Goal: Task Accomplishment & Management: Use online tool/utility

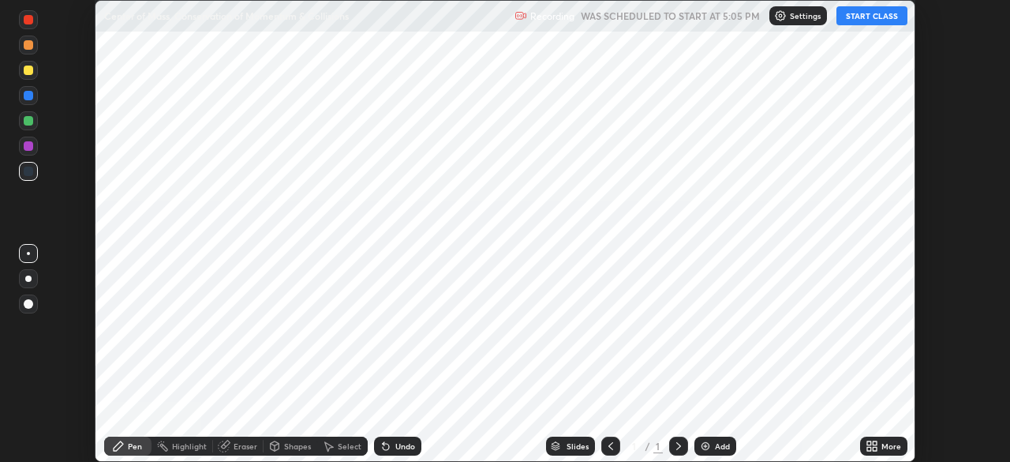
scroll to position [462, 1010]
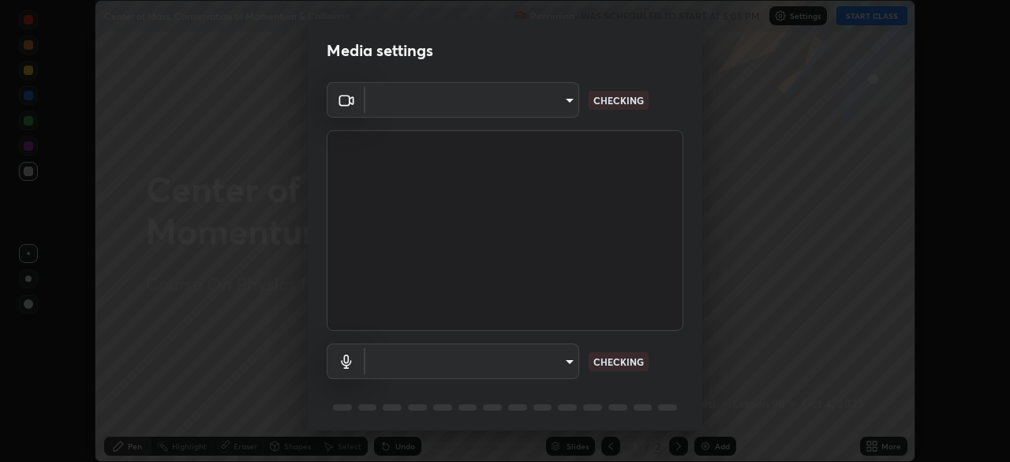
type input "ba13e312339ef8477216ddedc35df2f043033d031c8e6632ccfddaecbc9a7b0e"
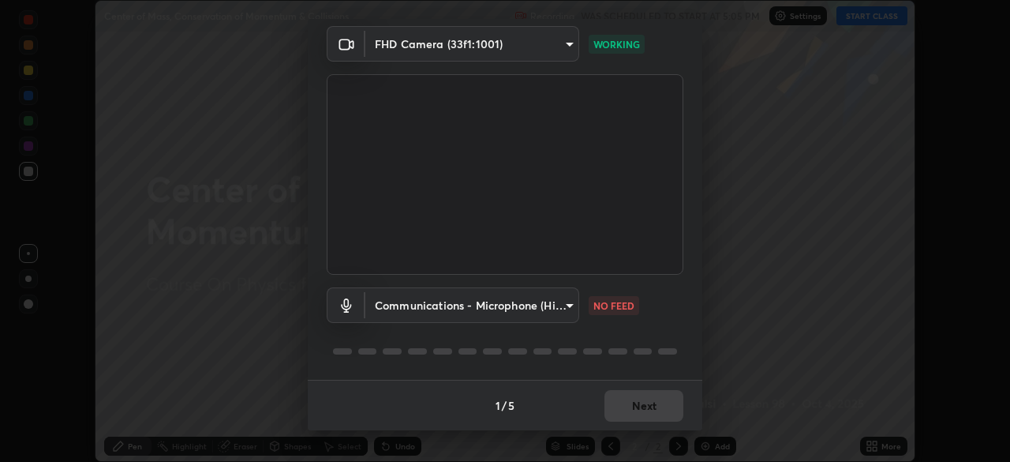
click at [550, 309] on body "Erase all Center of Mass, Conservation of Momentum & Collisions Recording WAS S…" at bounding box center [505, 231] width 1010 height 462
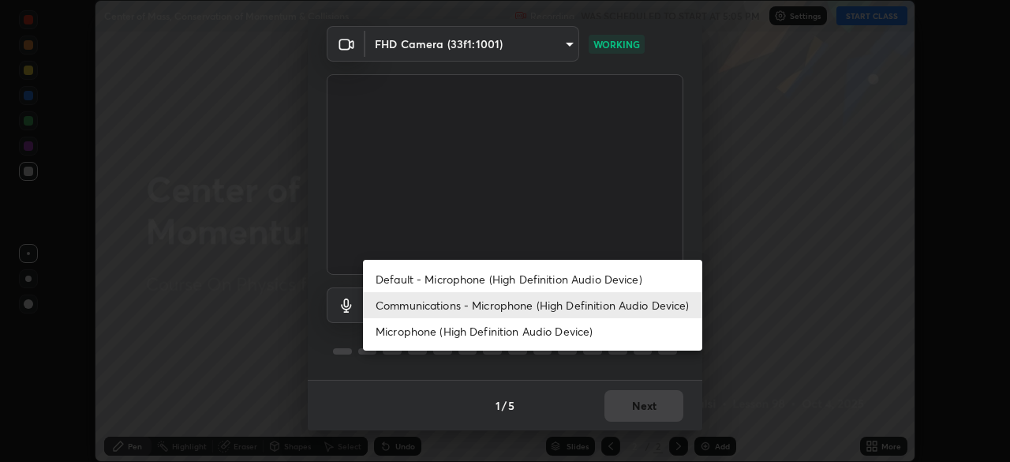
click at [551, 333] on li "Microphone (High Definition Audio Device)" at bounding box center [532, 331] width 339 height 26
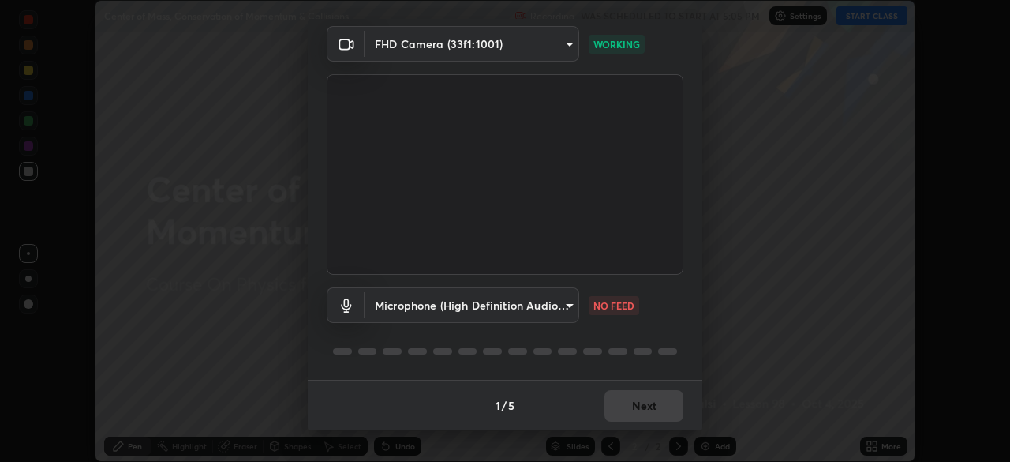
click at [534, 311] on body "Erase all Center of Mass, Conservation of Momentum & Collisions Recording WAS S…" at bounding box center [505, 231] width 1010 height 462
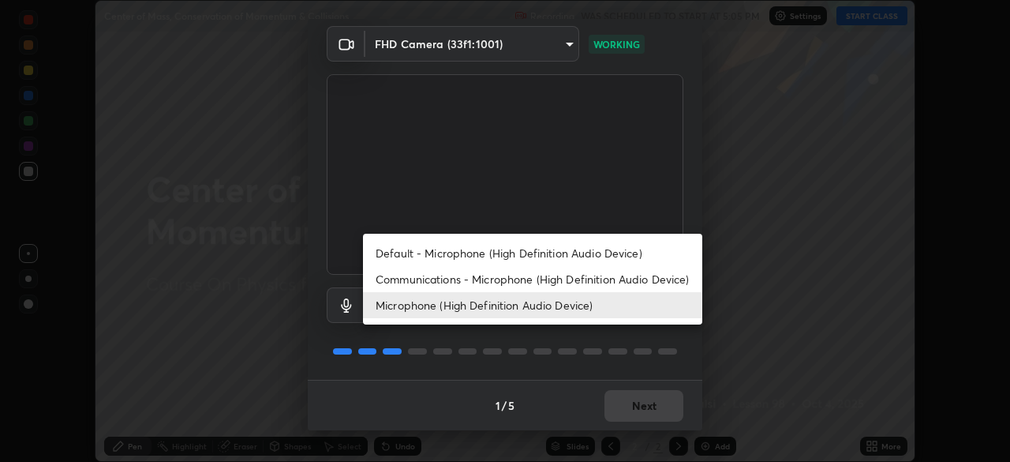
click at [541, 281] on li "Communications - Microphone (High Definition Audio Device)" at bounding box center [532, 279] width 339 height 26
type input "communications"
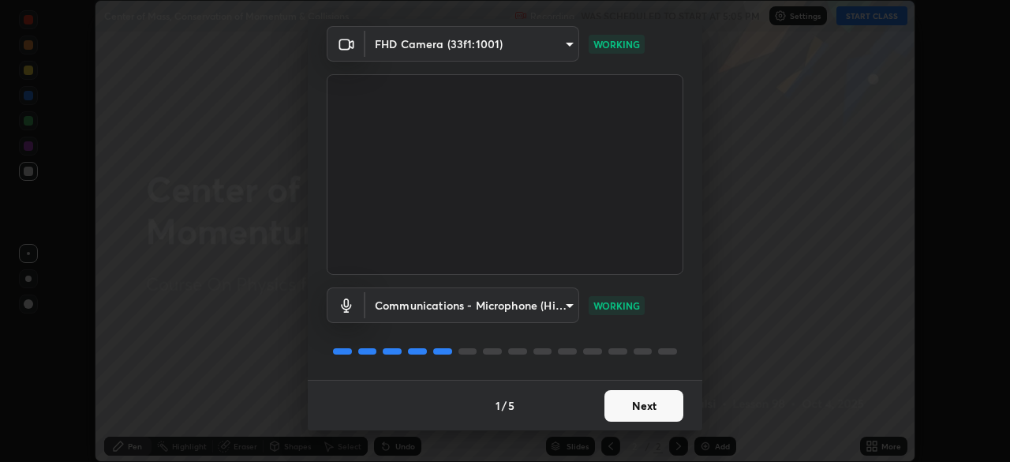
click at [654, 403] on button "Next" at bounding box center [644, 406] width 79 height 32
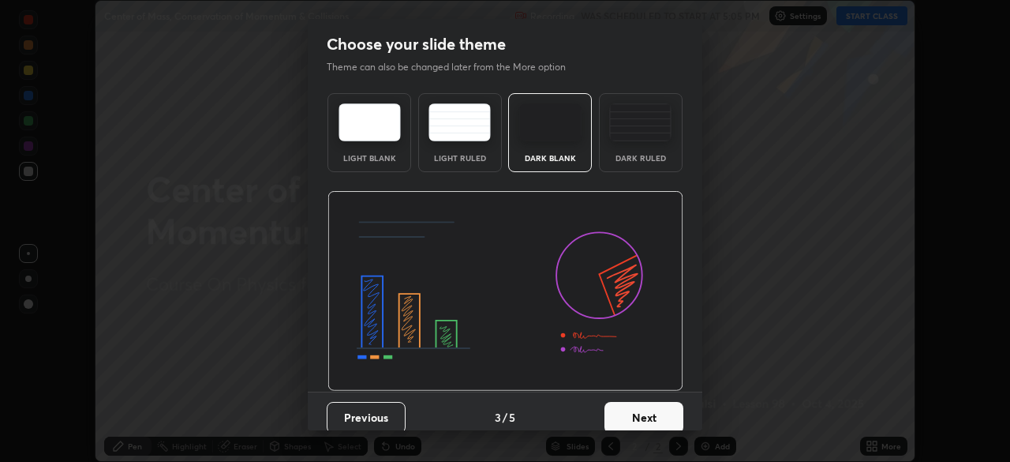
click at [661, 407] on button "Next" at bounding box center [644, 418] width 79 height 32
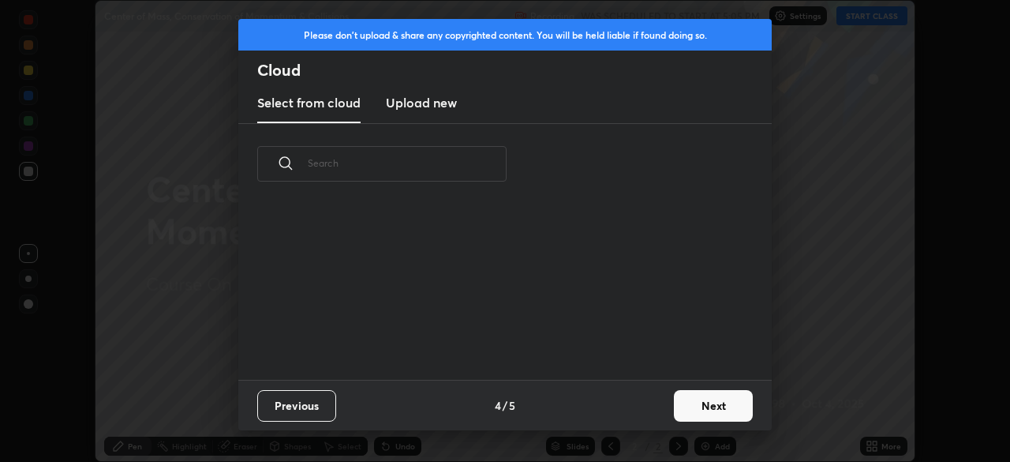
scroll to position [175, 507]
click at [714, 407] on button "Next" at bounding box center [713, 406] width 79 height 32
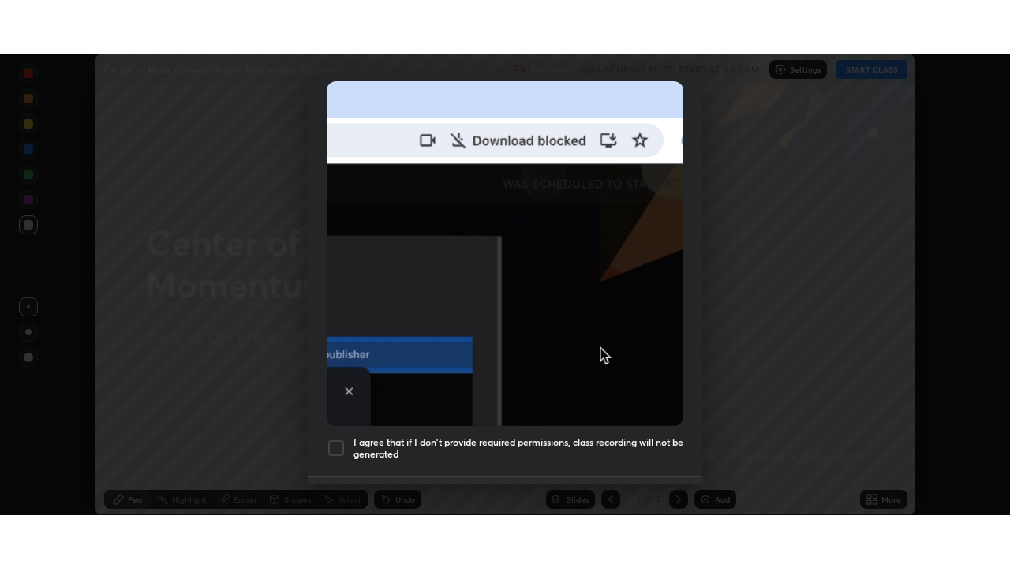
scroll to position [362, 0]
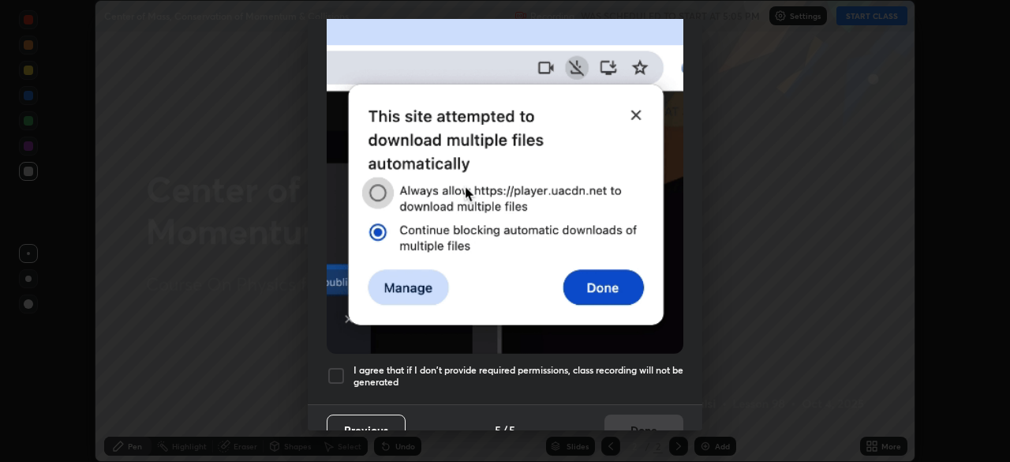
click at [631, 377] on h5 "I agree that if I don't provide required permissions, class recording will not …" at bounding box center [519, 376] width 330 height 24
click at [663, 414] on button "Done" at bounding box center [644, 430] width 79 height 32
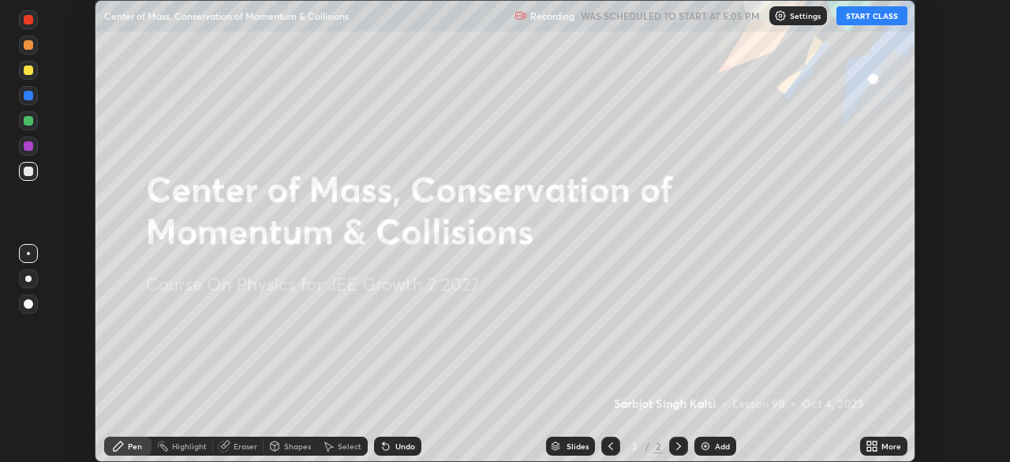
click at [878, 452] on div "More" at bounding box center [883, 446] width 47 height 19
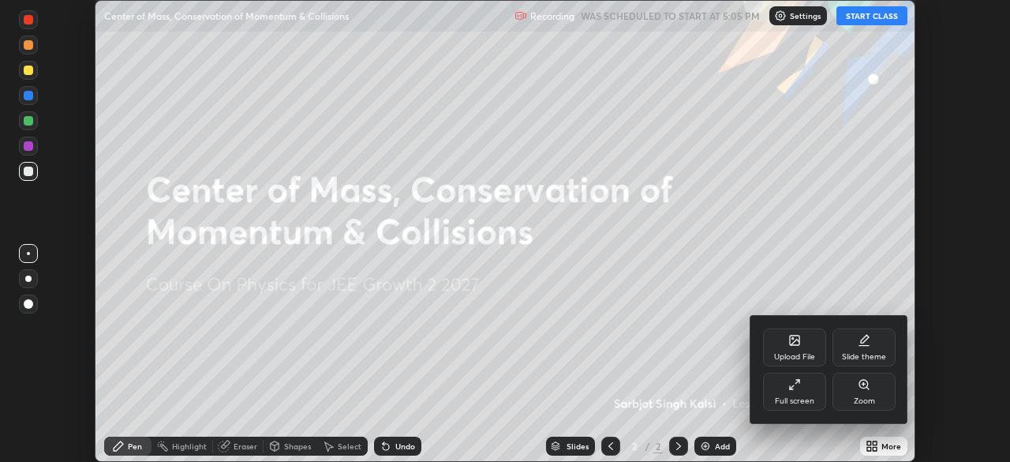
click at [818, 390] on div "Full screen" at bounding box center [794, 392] width 63 height 38
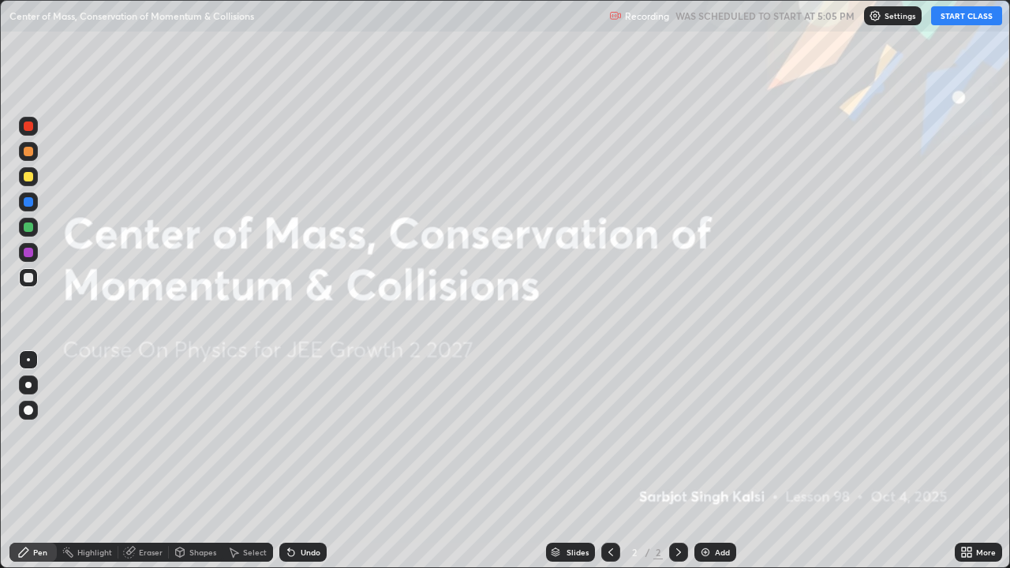
scroll to position [568, 1010]
click at [722, 461] on div "Add" at bounding box center [722, 553] width 15 height 8
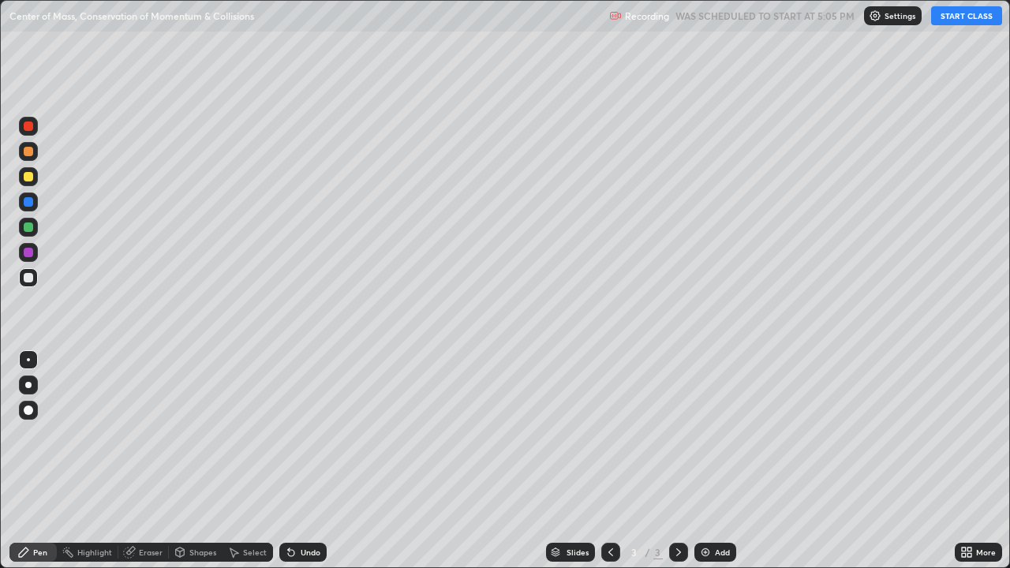
click at [947, 24] on button "START CLASS" at bounding box center [966, 15] width 71 height 19
click at [27, 384] on div at bounding box center [28, 385] width 6 height 6
click at [310, 461] on div "Undo" at bounding box center [311, 553] width 20 height 8
click at [28, 178] on div at bounding box center [28, 176] width 9 height 9
click at [28, 283] on div at bounding box center [28, 277] width 19 height 19
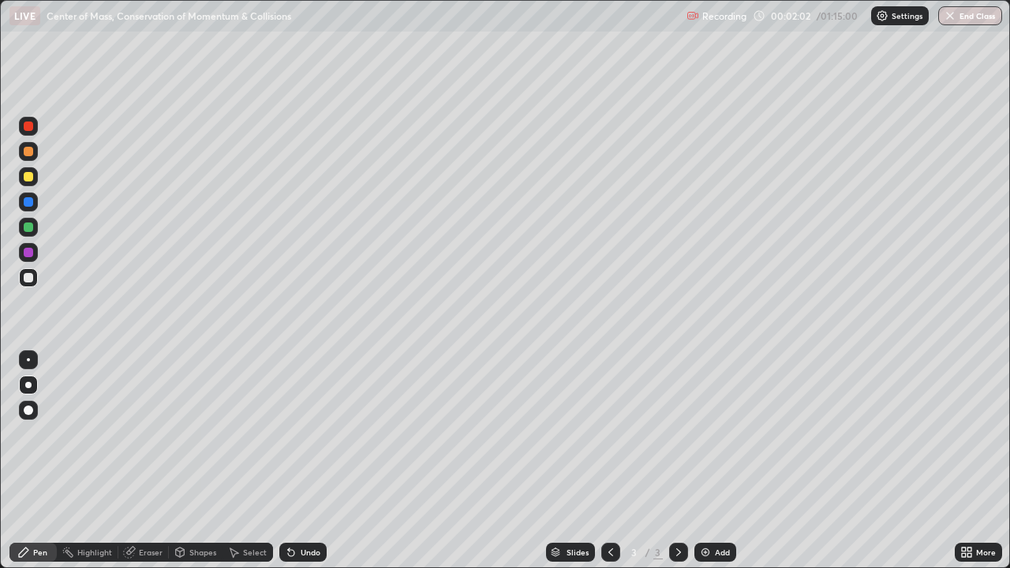
click at [28, 360] on div at bounding box center [28, 359] width 3 height 3
click at [294, 461] on div "Undo" at bounding box center [302, 552] width 47 height 19
click at [295, 461] on div "Undo" at bounding box center [302, 552] width 47 height 19
click at [296, 461] on div "Undo" at bounding box center [302, 552] width 47 height 19
click at [295, 461] on div "Undo" at bounding box center [302, 552] width 47 height 19
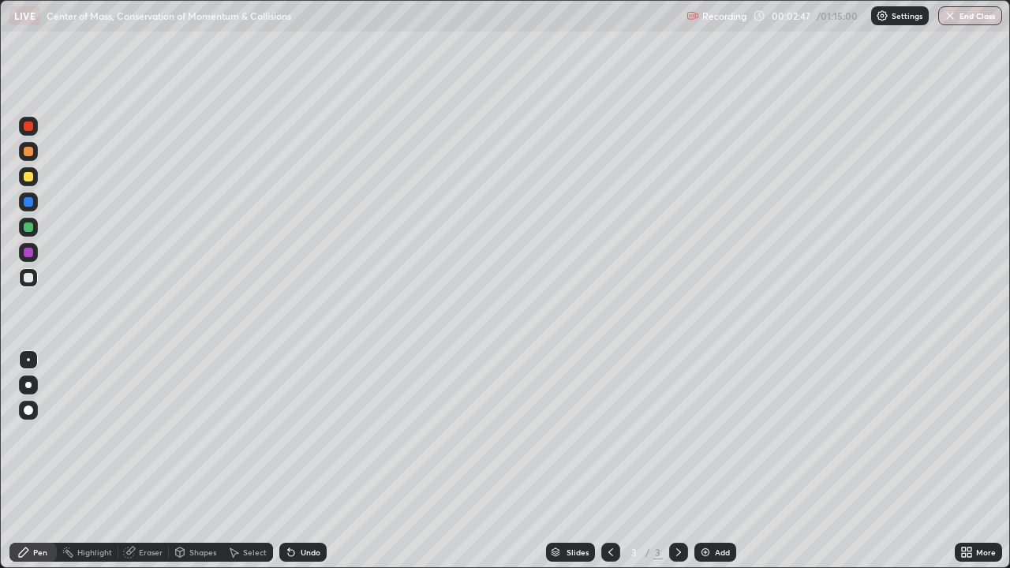
click at [298, 461] on div "Undo" at bounding box center [302, 552] width 47 height 19
click at [32, 280] on div at bounding box center [28, 277] width 9 height 9
click at [26, 175] on div at bounding box center [28, 176] width 9 height 9
click at [34, 279] on div at bounding box center [28, 277] width 19 height 19
click at [305, 461] on div "Undo" at bounding box center [311, 553] width 20 height 8
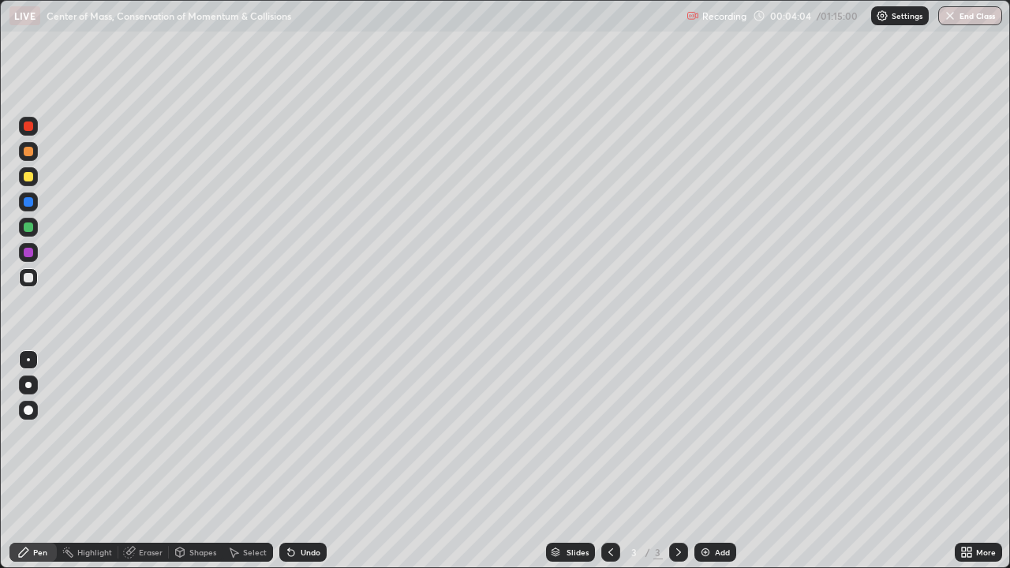
click at [21, 177] on div at bounding box center [28, 176] width 19 height 19
click at [26, 284] on div at bounding box center [28, 277] width 19 height 19
click at [29, 172] on div at bounding box center [28, 176] width 9 height 9
click at [30, 286] on div at bounding box center [28, 277] width 19 height 19
click at [150, 461] on div "Eraser" at bounding box center [151, 553] width 24 height 8
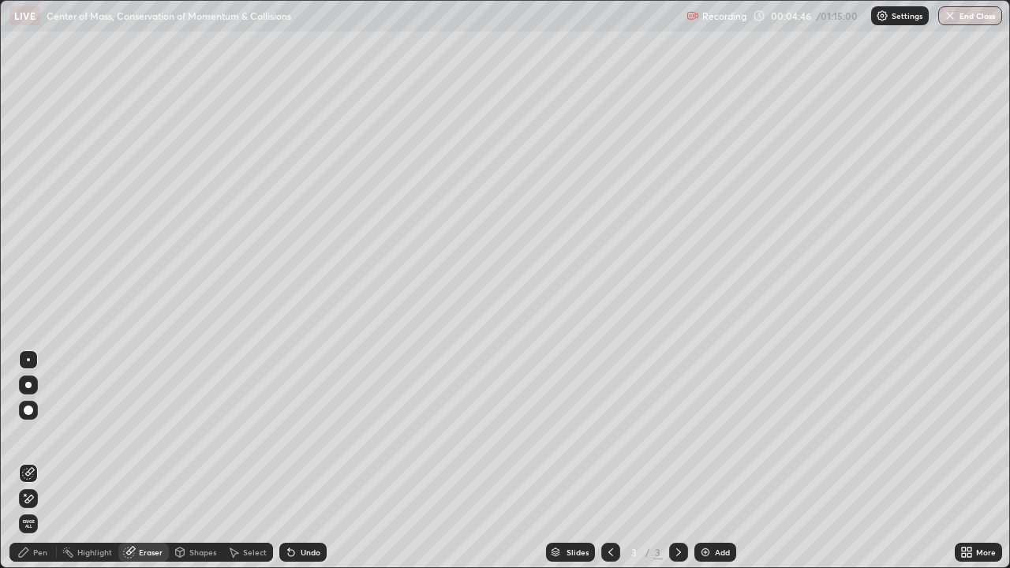
click at [25, 461] on icon at bounding box center [25, 495] width 2 height 2
click at [35, 461] on div "Pen" at bounding box center [40, 553] width 14 height 8
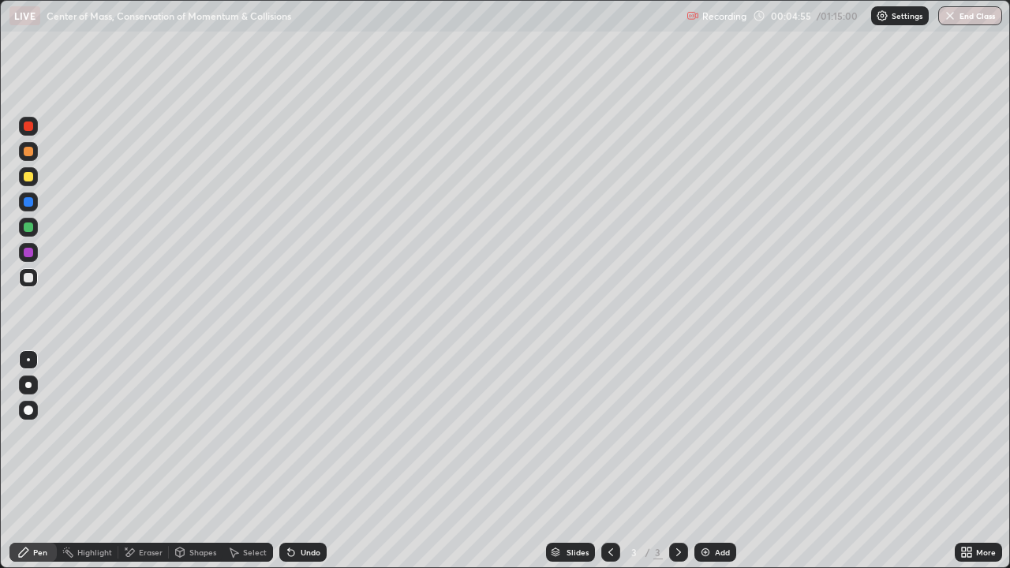
click at [28, 279] on div at bounding box center [28, 277] width 9 height 9
click at [303, 461] on div "Undo" at bounding box center [311, 553] width 20 height 8
click at [36, 277] on div at bounding box center [28, 277] width 19 height 19
click at [28, 176] on div at bounding box center [28, 176] width 9 height 9
click at [25, 283] on div at bounding box center [28, 277] width 19 height 19
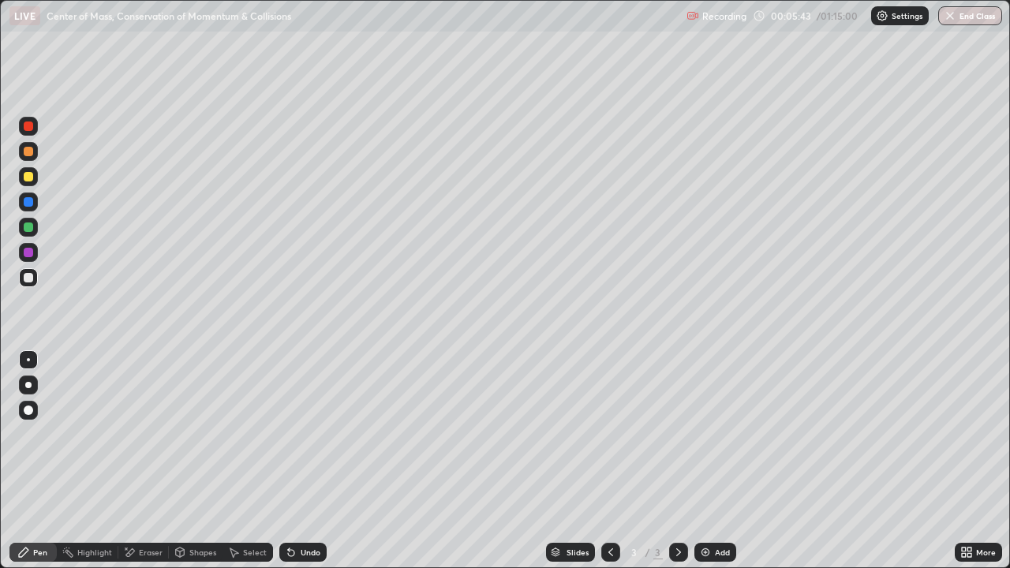
click at [32, 277] on div at bounding box center [28, 277] width 9 height 9
click at [29, 177] on div at bounding box center [28, 176] width 9 height 9
click at [250, 461] on div "Select" at bounding box center [255, 553] width 24 height 8
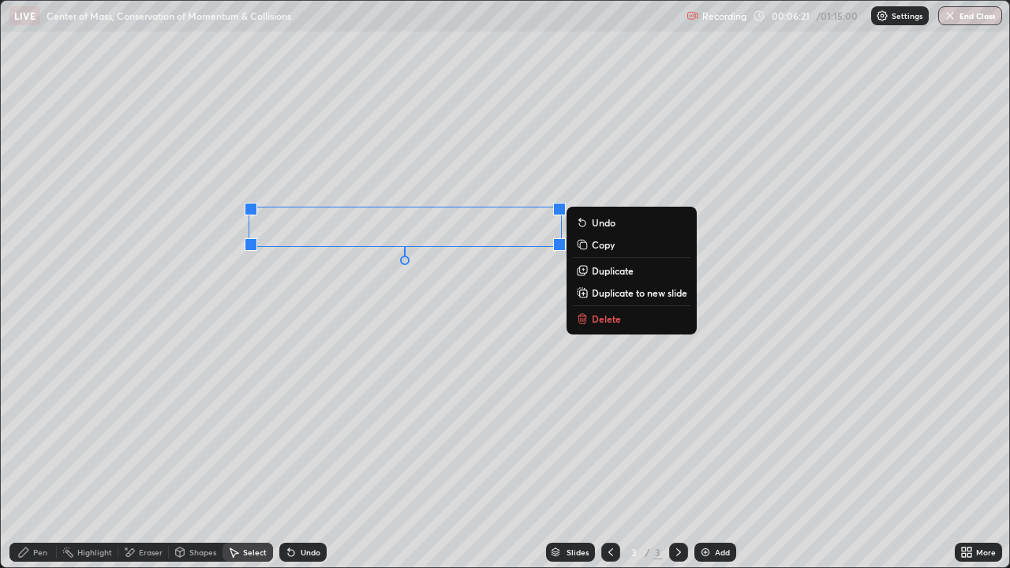
click at [309, 296] on div "0 ° Undo Copy Duplicate Duplicate to new slide Delete" at bounding box center [505, 284] width 1009 height 567
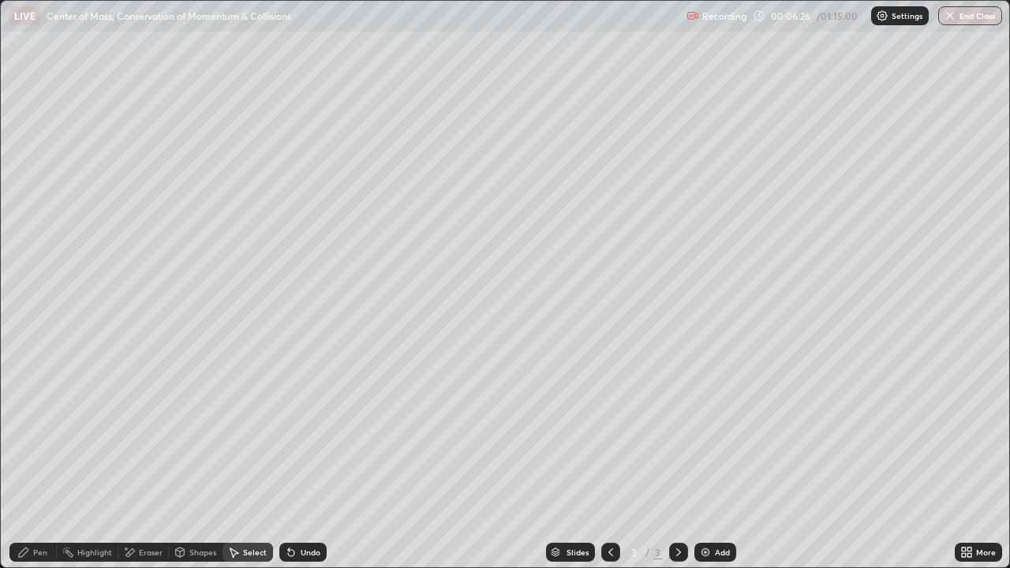
click at [715, 461] on div "Add" at bounding box center [722, 553] width 15 height 8
click at [36, 461] on div "Pen" at bounding box center [40, 553] width 14 height 8
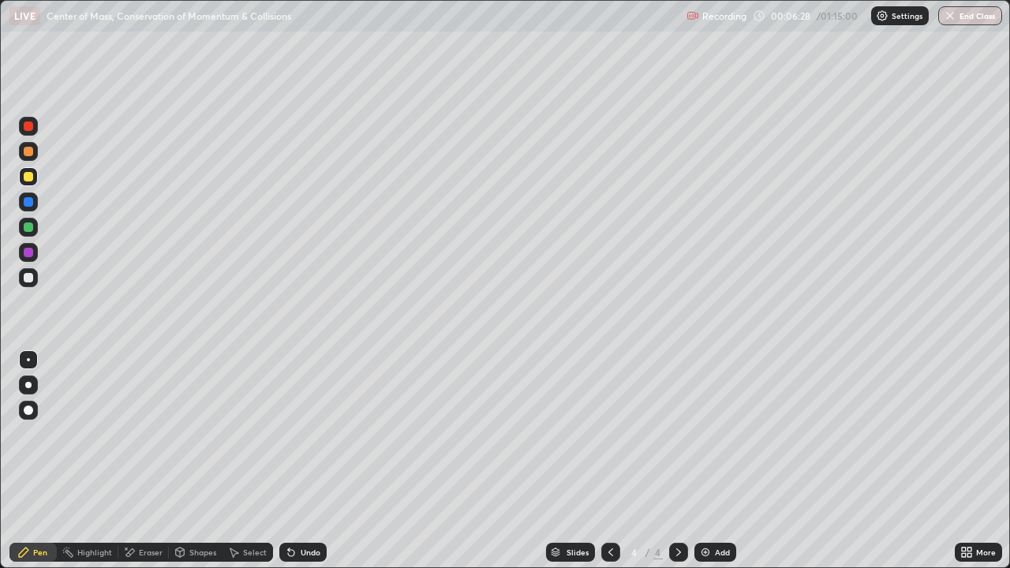
click at [30, 276] on div at bounding box center [28, 277] width 9 height 9
click at [139, 461] on div "Eraser" at bounding box center [151, 553] width 24 height 8
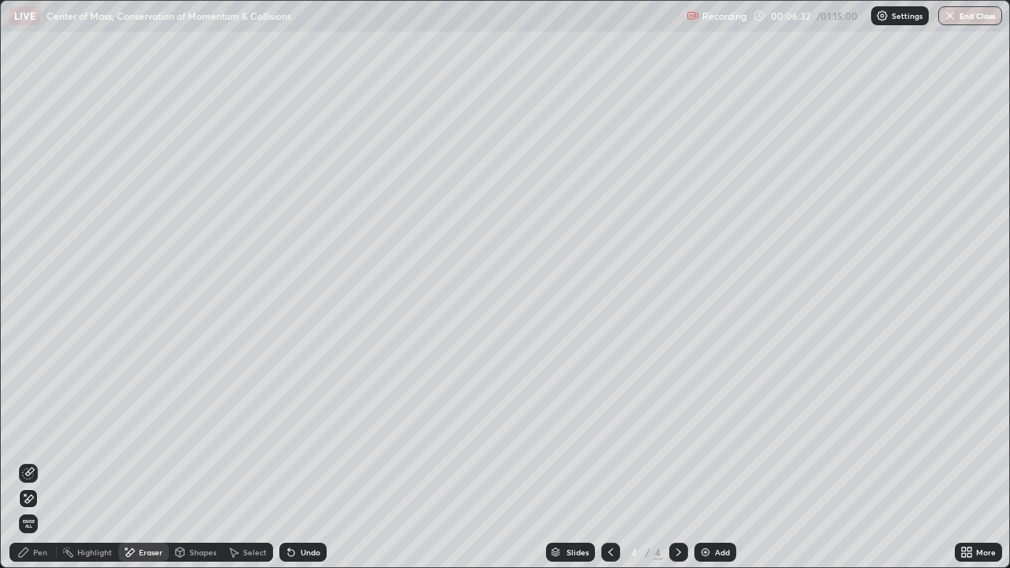
click at [26, 461] on icon at bounding box center [23, 552] width 9 height 9
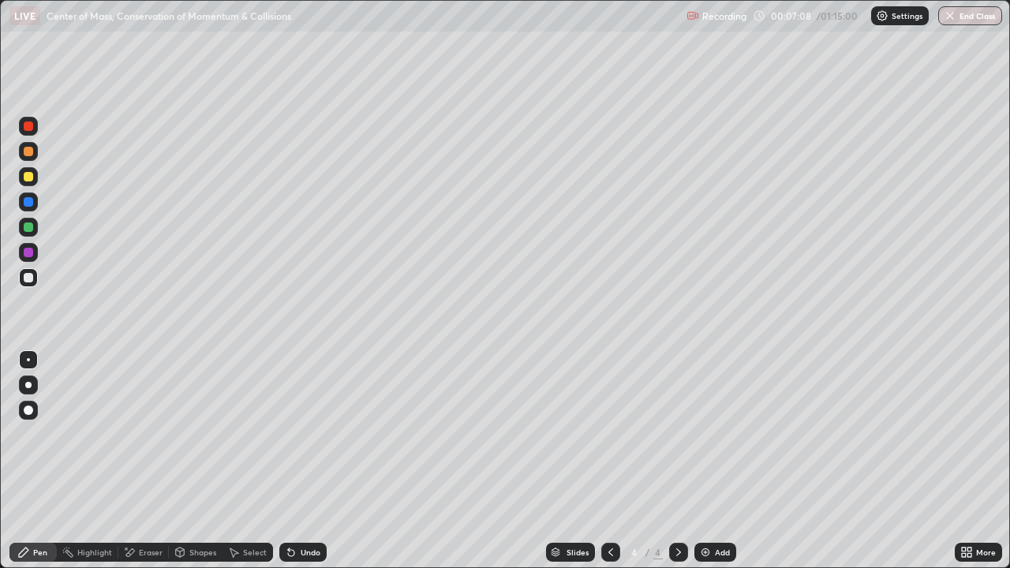
click at [304, 461] on div "Undo" at bounding box center [302, 552] width 47 height 19
click at [650, 141] on icon at bounding box center [653, 144] width 6 height 6
click at [322, 461] on div "Undo" at bounding box center [302, 552] width 47 height 19
click at [31, 227] on div at bounding box center [28, 227] width 9 height 9
click at [616, 461] on div at bounding box center [610, 552] width 19 height 19
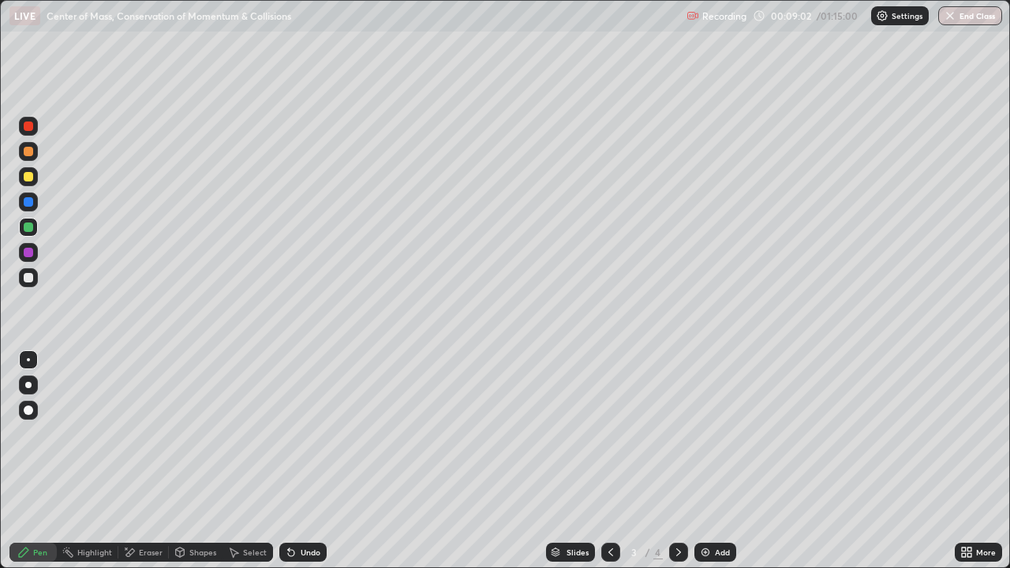
click at [675, 461] on icon at bounding box center [679, 552] width 13 height 13
click at [35, 279] on div at bounding box center [28, 277] width 19 height 19
click at [28, 175] on div at bounding box center [28, 176] width 9 height 9
click at [609, 461] on icon at bounding box center [611, 552] width 13 height 13
click at [675, 461] on icon at bounding box center [679, 552] width 13 height 13
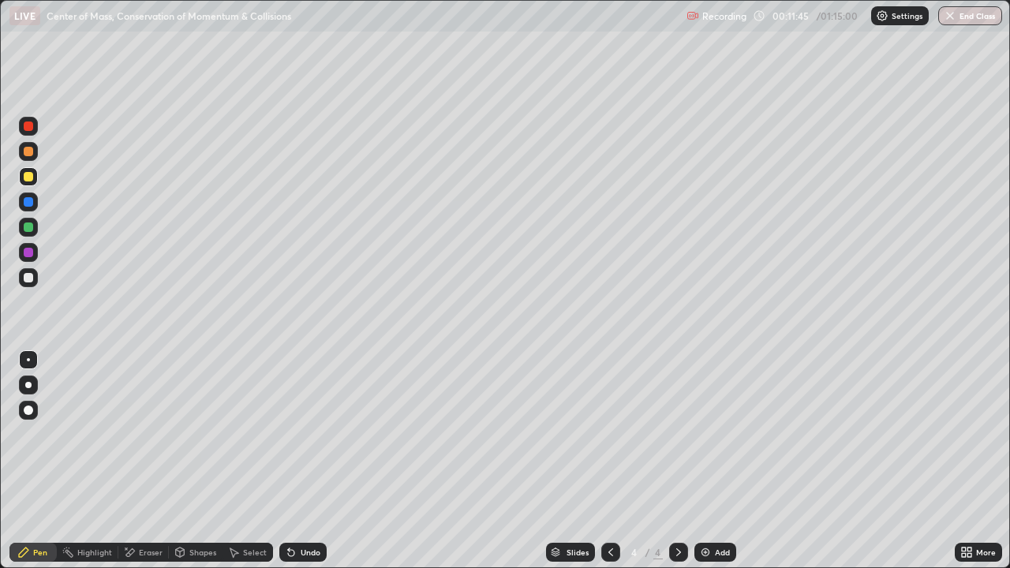
click at [609, 461] on icon at bounding box center [611, 552] width 13 height 13
click at [675, 461] on icon at bounding box center [679, 552] width 13 height 13
click at [30, 227] on div at bounding box center [28, 227] width 9 height 9
click at [728, 461] on div "Add" at bounding box center [716, 552] width 42 height 19
click at [32, 279] on div at bounding box center [28, 277] width 9 height 9
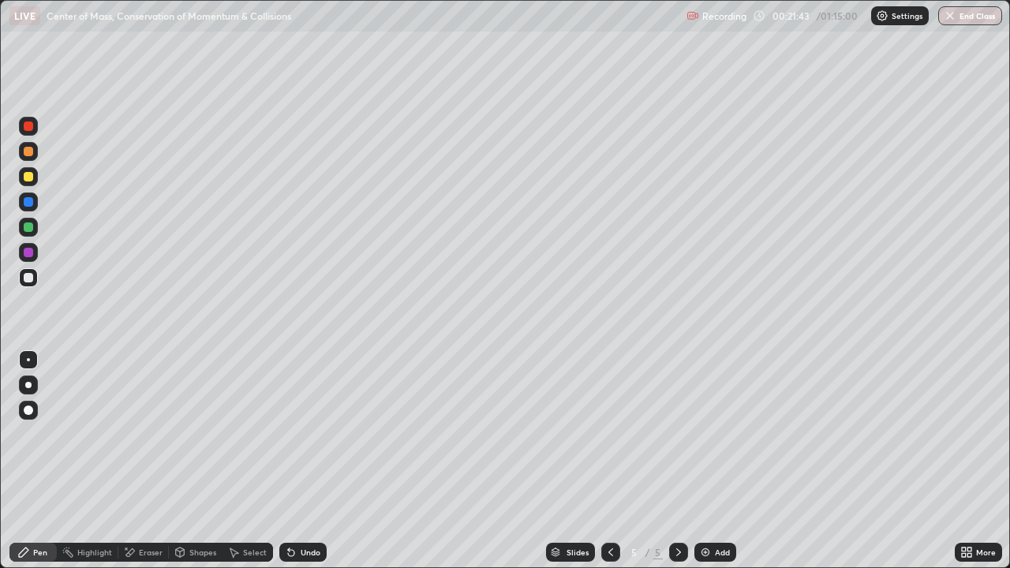
click at [32, 174] on div at bounding box center [28, 176] width 9 height 9
click at [149, 461] on div "Eraser" at bounding box center [151, 553] width 24 height 8
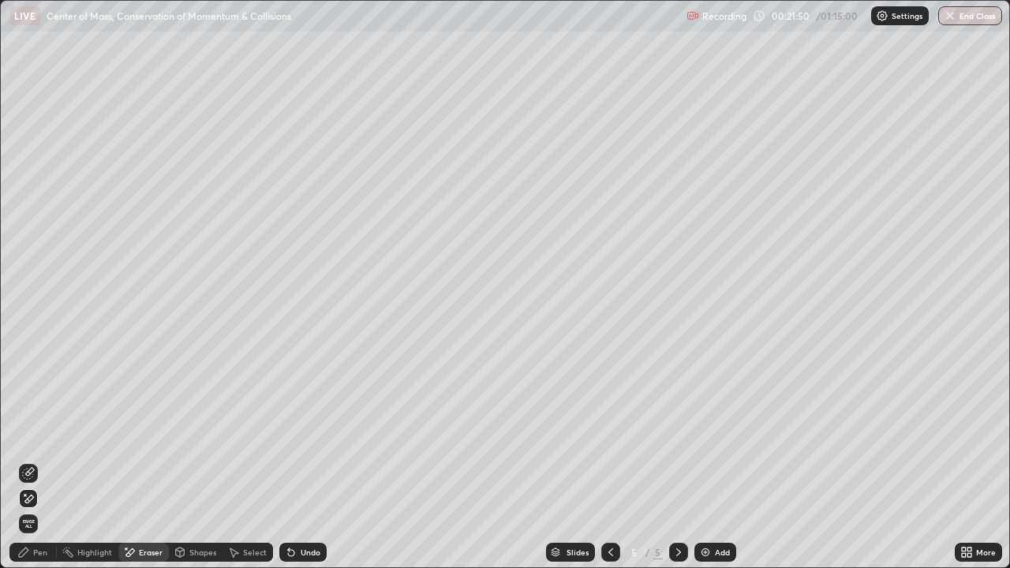
click at [37, 461] on div "Pen" at bounding box center [40, 553] width 14 height 8
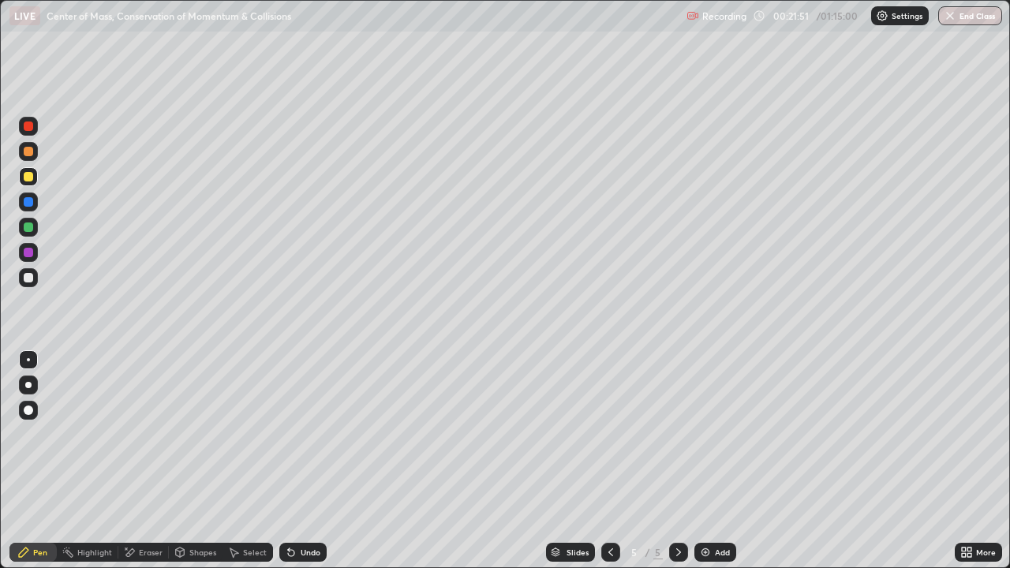
click at [32, 274] on div at bounding box center [28, 277] width 9 height 9
click at [32, 279] on div at bounding box center [28, 277] width 9 height 9
click at [24, 176] on div at bounding box center [28, 176] width 9 height 9
click at [32, 274] on div at bounding box center [28, 277] width 9 height 9
click at [297, 461] on div "Undo" at bounding box center [302, 552] width 47 height 19
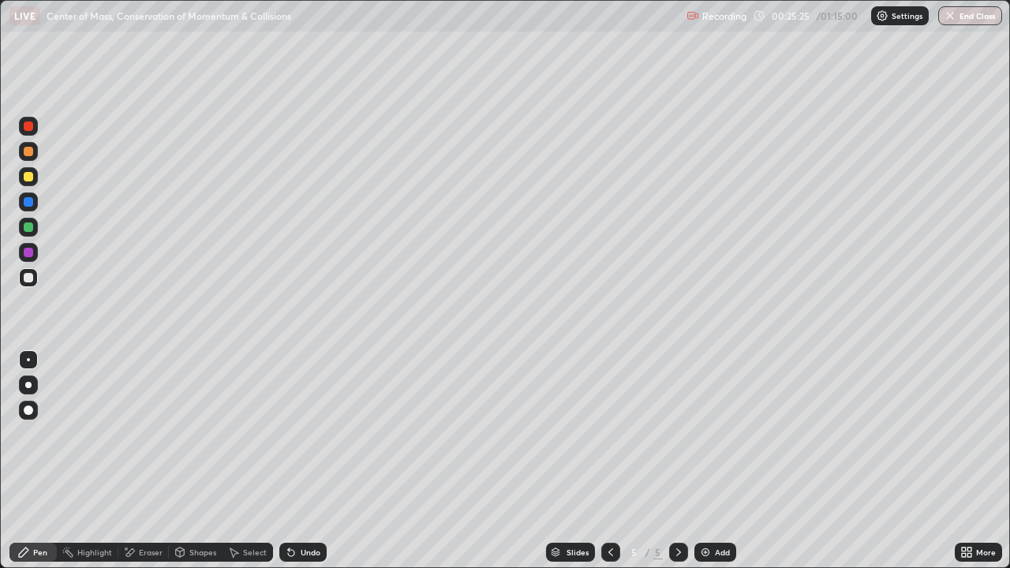
click at [32, 285] on div at bounding box center [28, 277] width 19 height 19
click at [25, 252] on div at bounding box center [28, 252] width 9 height 9
click at [129, 461] on icon at bounding box center [130, 553] width 9 height 8
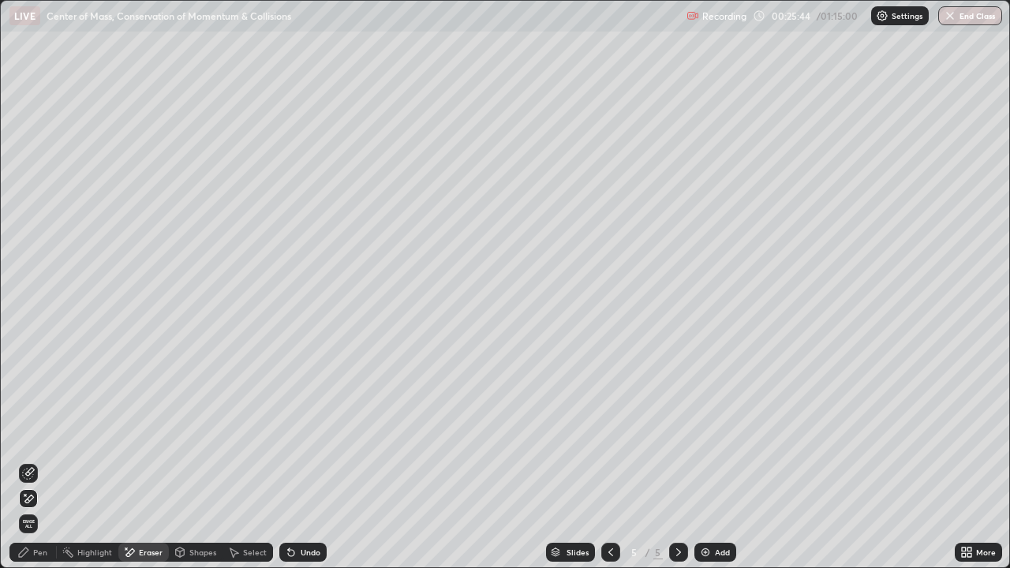
click at [37, 461] on div "Pen" at bounding box center [40, 553] width 14 height 8
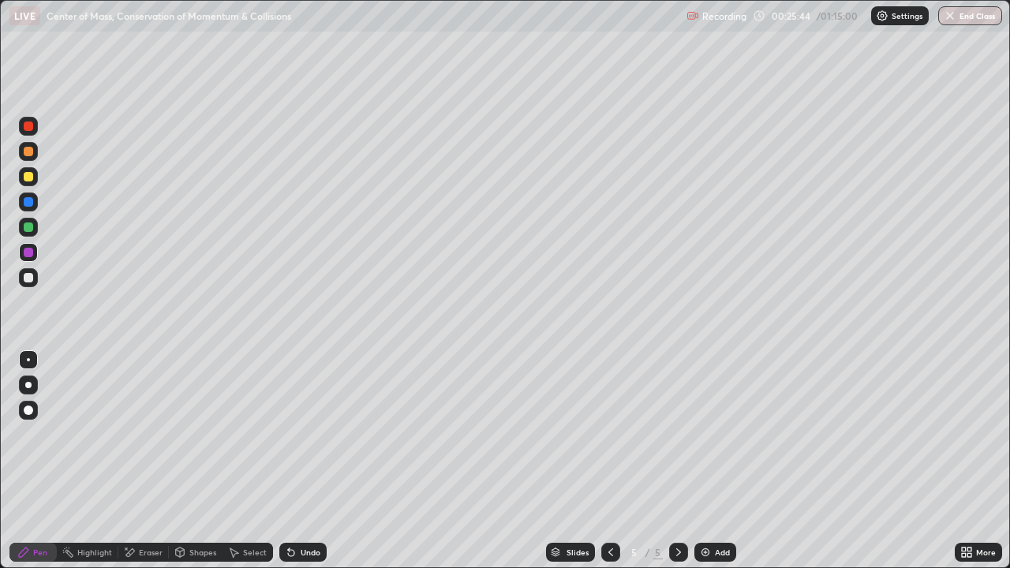
click at [25, 282] on div at bounding box center [28, 277] width 9 height 9
click at [29, 230] on div at bounding box center [28, 227] width 9 height 9
click at [137, 461] on div "Eraser" at bounding box center [143, 552] width 51 height 19
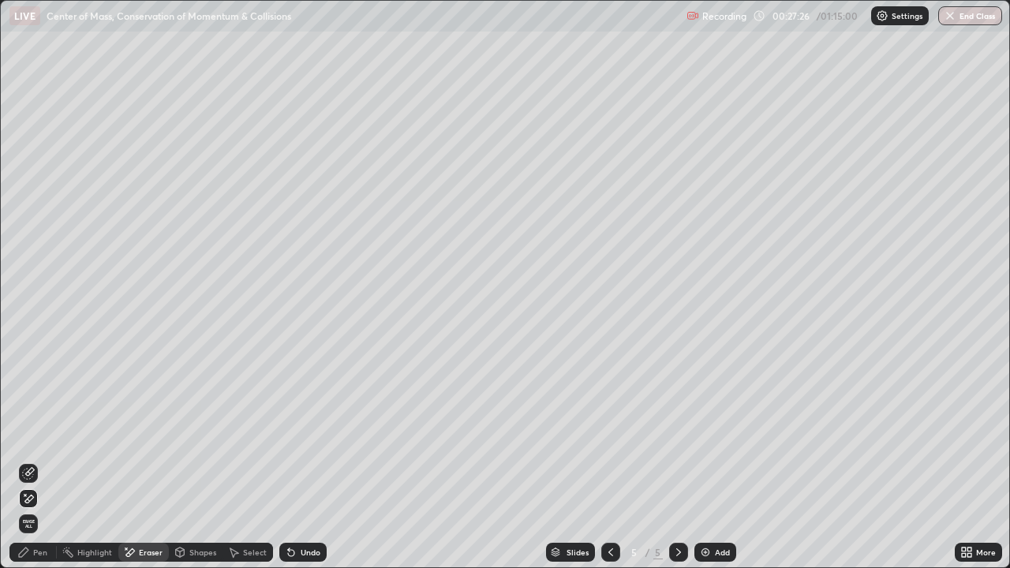
click at [33, 461] on icon at bounding box center [29, 472] width 9 height 8
click at [32, 461] on div "Pen" at bounding box center [32, 552] width 47 height 19
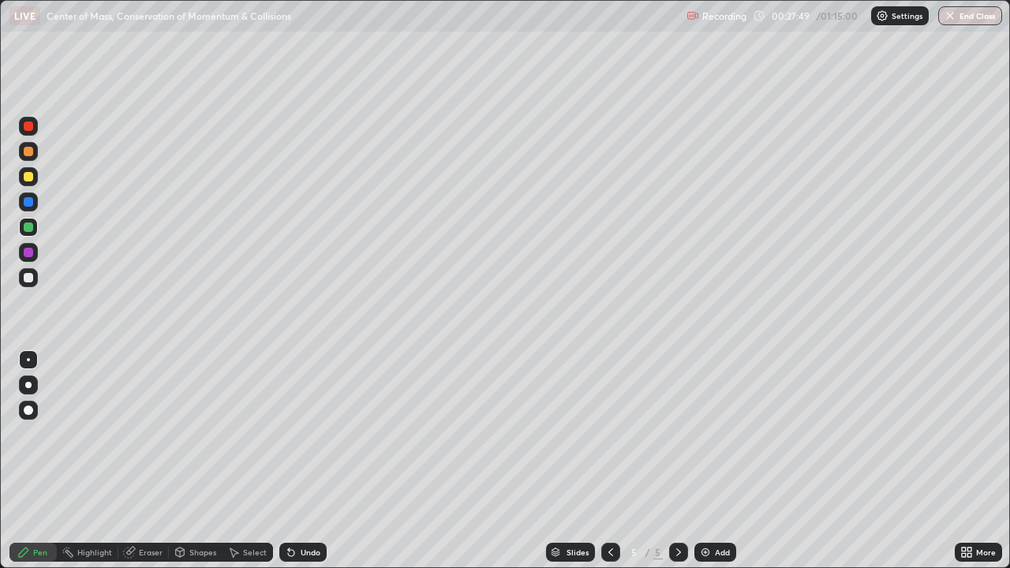
click at [29, 257] on div at bounding box center [28, 252] width 9 height 9
click at [313, 461] on div "Undo" at bounding box center [311, 553] width 20 height 8
click at [311, 461] on div "Undo" at bounding box center [302, 552] width 47 height 19
click at [314, 461] on div "Undo" at bounding box center [302, 552] width 47 height 19
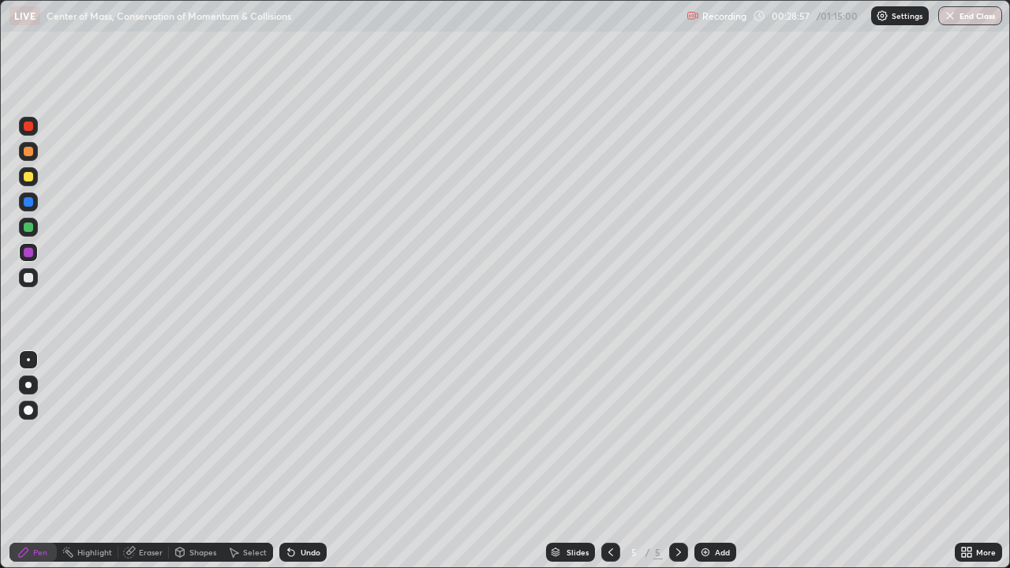
click at [313, 461] on div "Undo" at bounding box center [302, 552] width 47 height 19
click at [316, 461] on div "Undo" at bounding box center [302, 552] width 47 height 19
click at [317, 461] on div "Undo" at bounding box center [311, 553] width 20 height 8
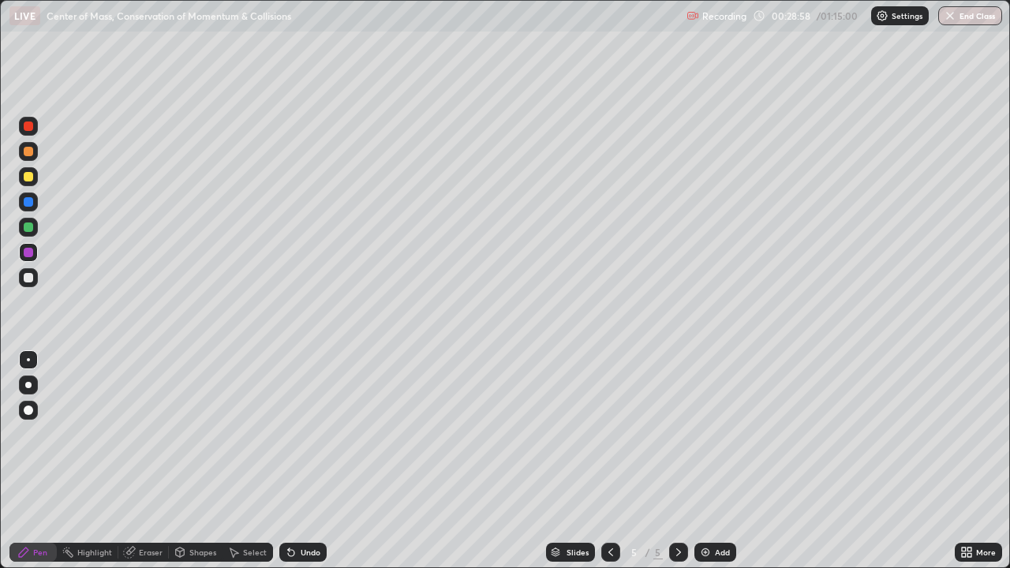
click at [320, 461] on div "Undo" at bounding box center [302, 552] width 47 height 19
click at [324, 461] on div "Undo" at bounding box center [302, 552] width 47 height 19
click at [254, 461] on div "Select" at bounding box center [255, 553] width 24 height 8
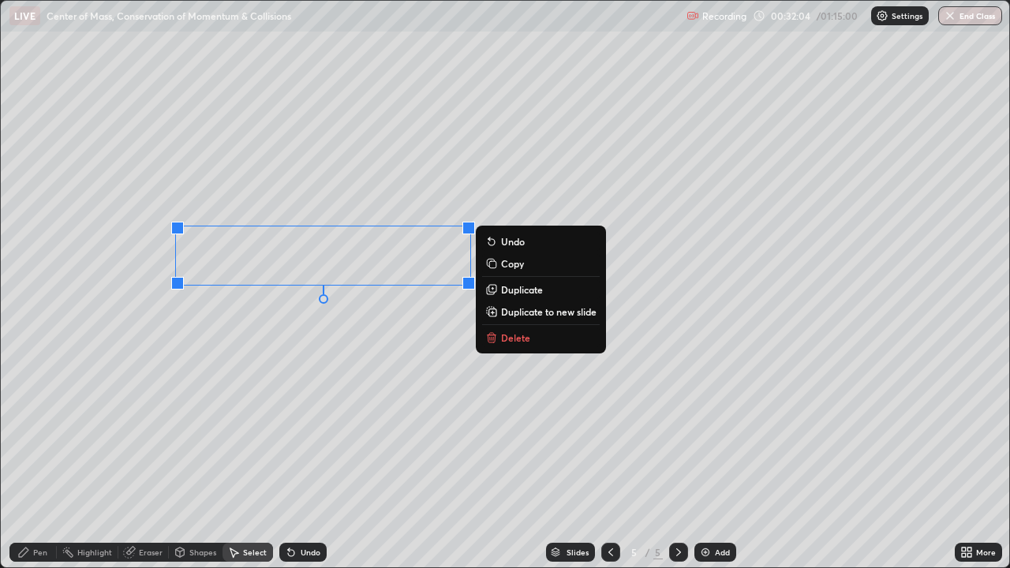
click at [521, 314] on p "Duplicate to new slide" at bounding box center [549, 311] width 96 height 13
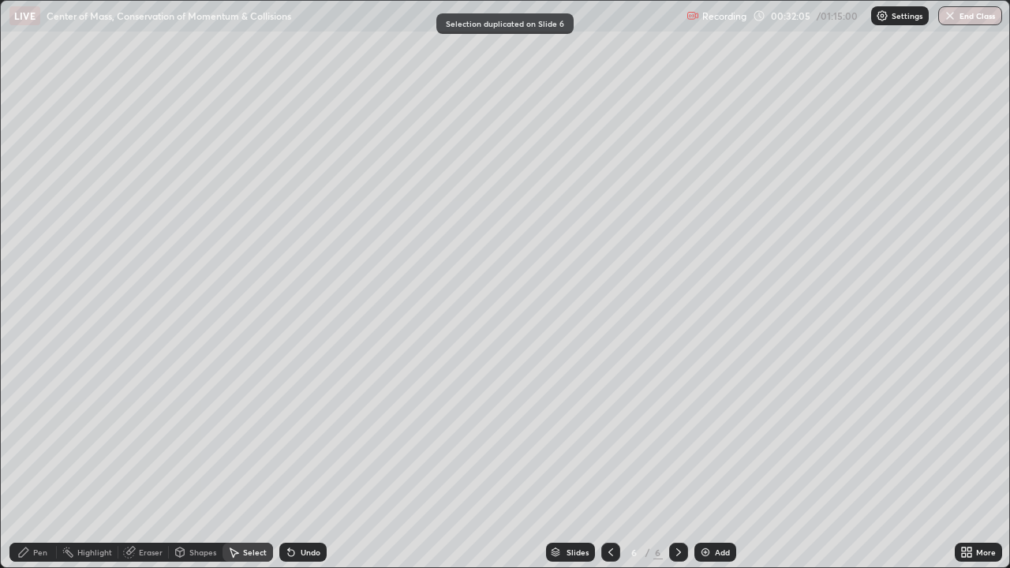
click at [47, 461] on div "Pen" at bounding box center [32, 552] width 47 height 19
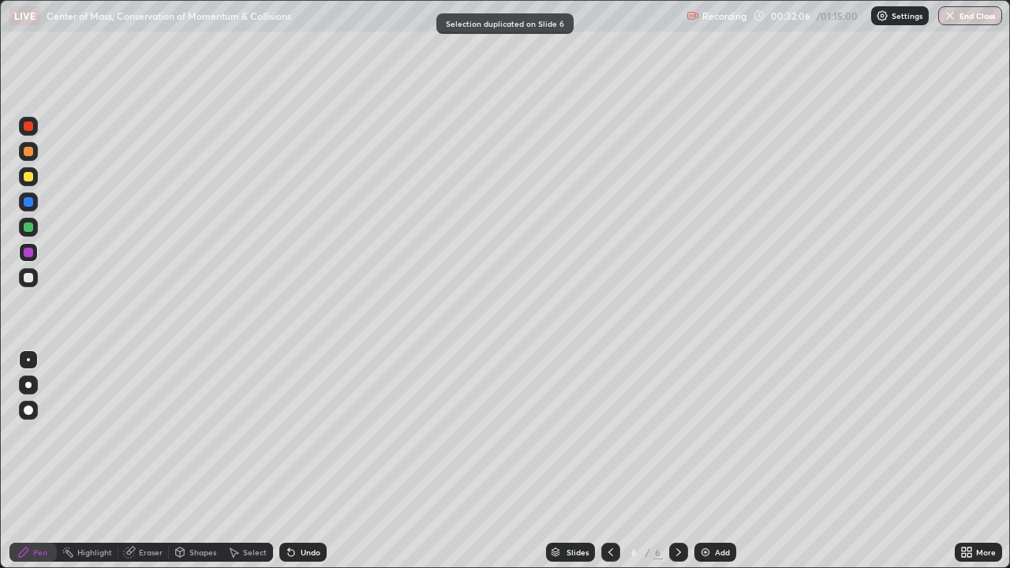
click at [28, 275] on div at bounding box center [28, 277] width 9 height 9
click at [143, 461] on div "Eraser" at bounding box center [151, 553] width 24 height 8
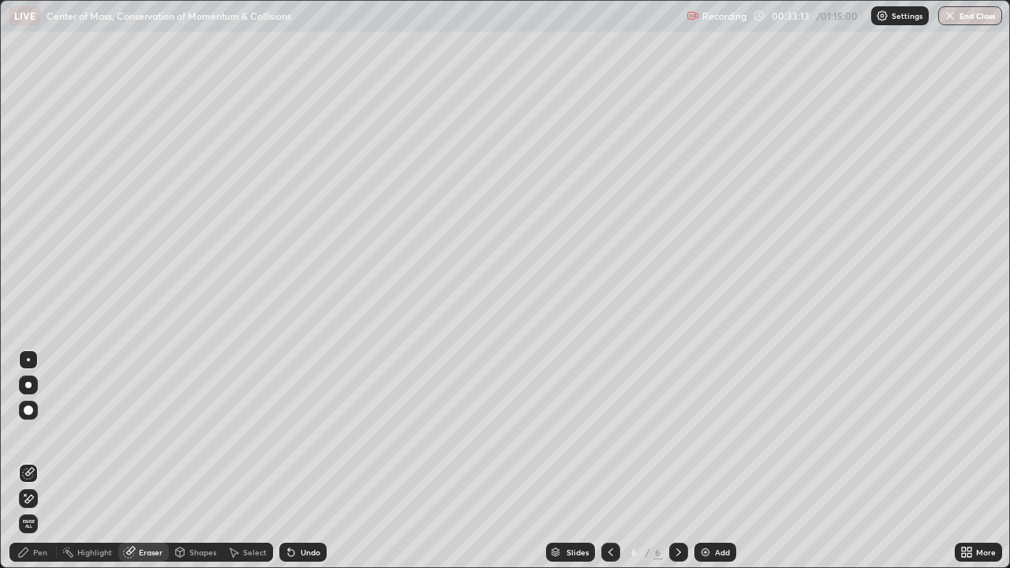
click at [39, 461] on div "Pen" at bounding box center [40, 553] width 14 height 8
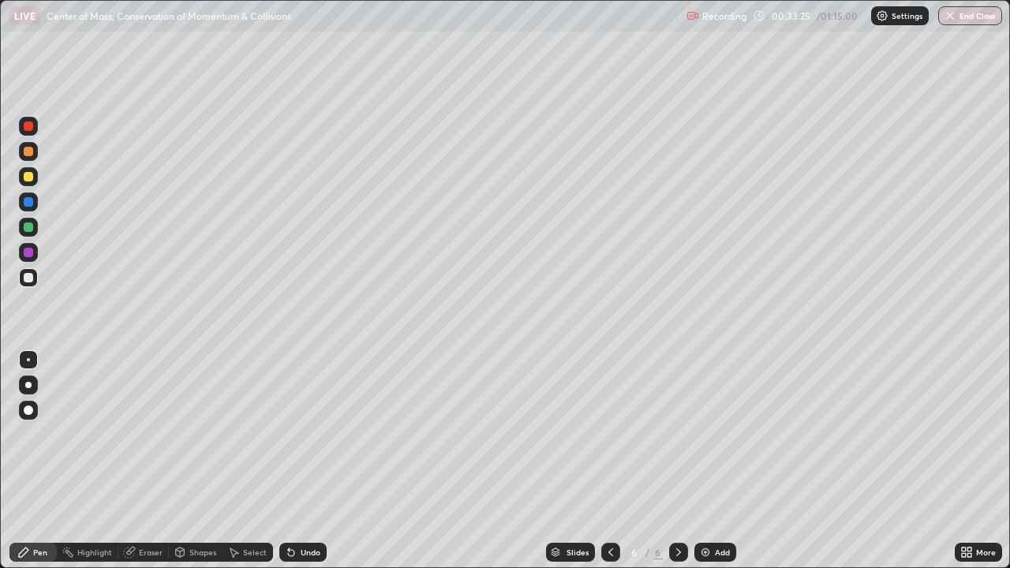
click at [301, 461] on div "Undo" at bounding box center [311, 553] width 20 height 8
click at [31, 228] on div at bounding box center [28, 227] width 9 height 9
click at [30, 285] on div at bounding box center [28, 277] width 19 height 19
click at [28, 249] on div at bounding box center [28, 252] width 9 height 9
click at [27, 281] on div at bounding box center [28, 277] width 9 height 9
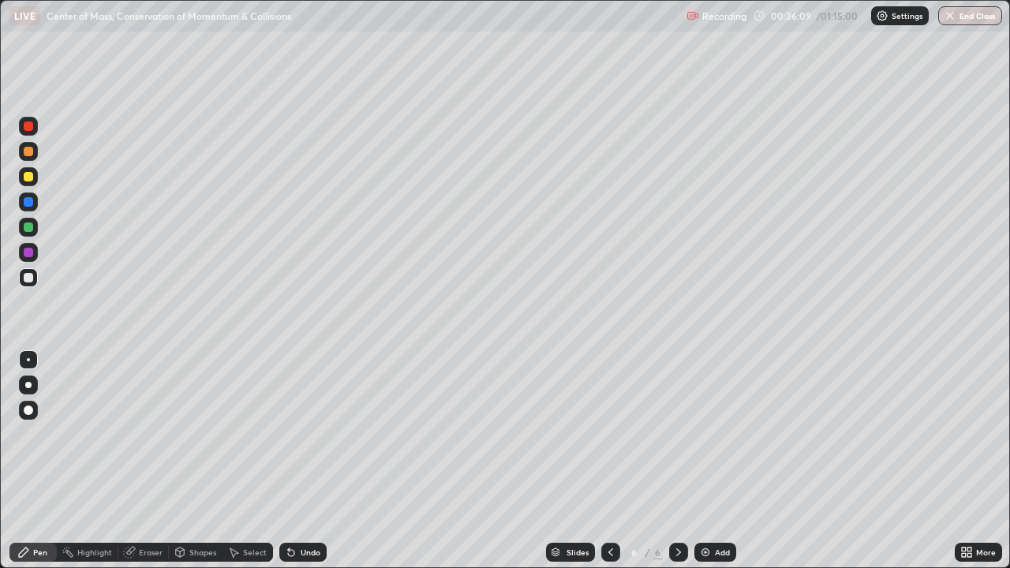
click at [725, 461] on div "Add" at bounding box center [722, 553] width 15 height 8
click at [609, 461] on icon at bounding box center [611, 552] width 13 height 13
click at [29, 229] on div at bounding box center [28, 227] width 9 height 9
click at [609, 461] on icon at bounding box center [611, 552] width 13 height 13
click at [676, 461] on div at bounding box center [678, 553] width 19 height 32
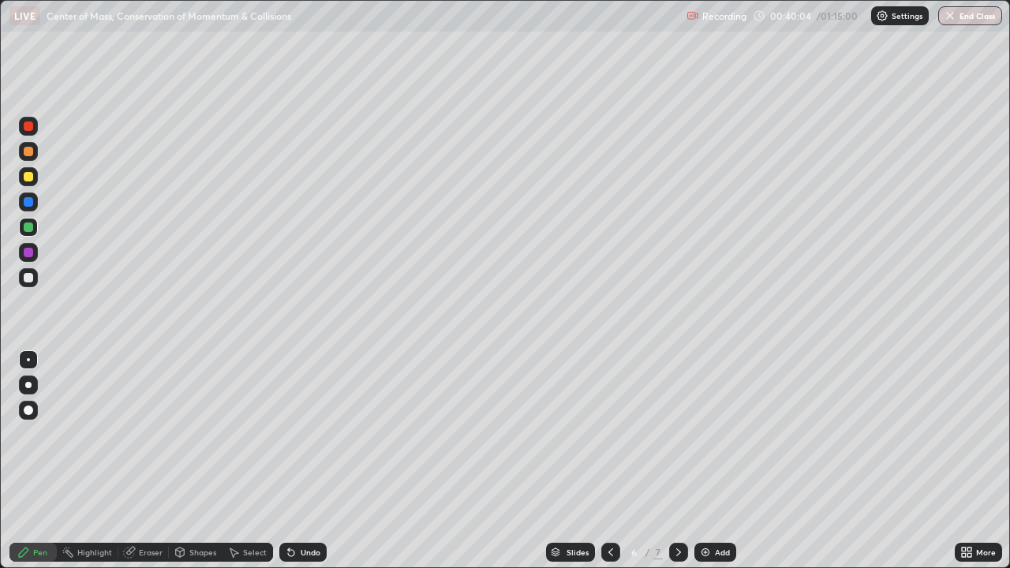
click at [677, 461] on icon at bounding box center [679, 552] width 13 height 13
click at [35, 277] on div at bounding box center [28, 277] width 19 height 19
click at [24, 224] on div at bounding box center [28, 227] width 9 height 9
click at [30, 274] on div at bounding box center [28, 277] width 9 height 9
click at [715, 461] on div "Add" at bounding box center [722, 553] width 15 height 8
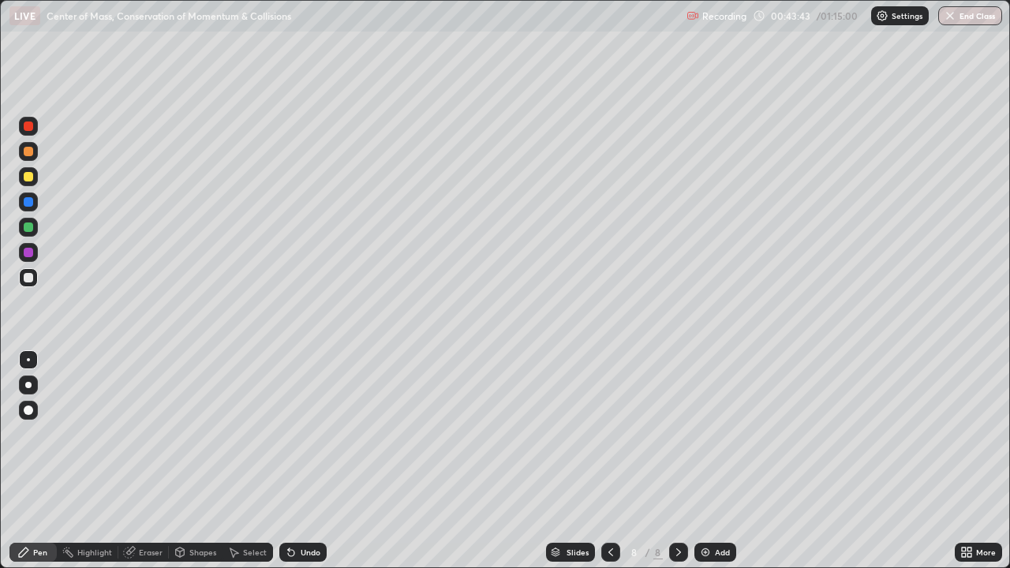
click at [29, 278] on div at bounding box center [28, 277] width 9 height 9
click at [309, 461] on div "Undo" at bounding box center [311, 553] width 20 height 8
click at [303, 461] on div "Undo" at bounding box center [311, 553] width 20 height 8
click at [30, 178] on div at bounding box center [28, 176] width 9 height 9
click at [295, 461] on div "Undo" at bounding box center [302, 552] width 47 height 19
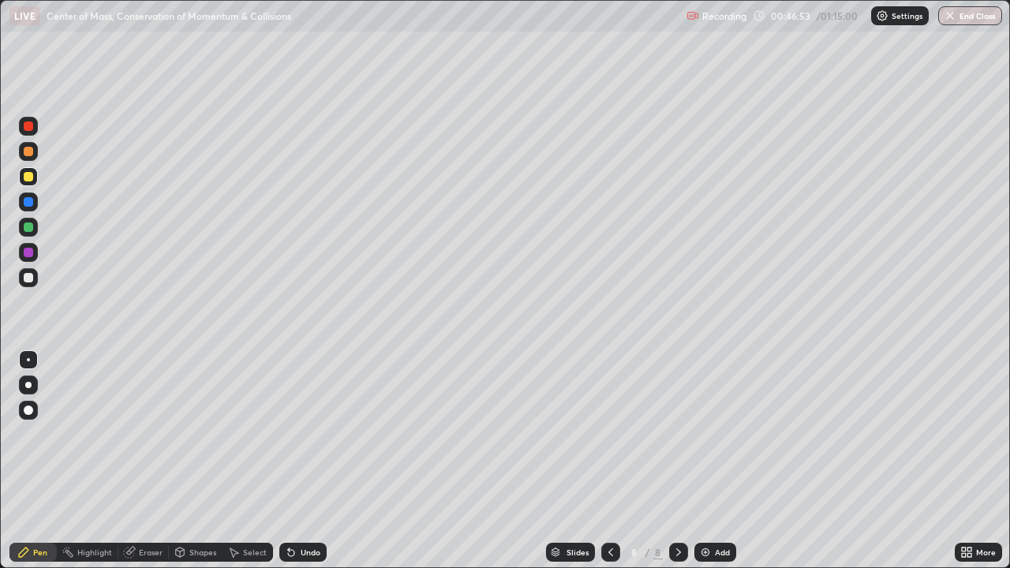
click at [291, 461] on icon at bounding box center [291, 553] width 6 height 6
click at [28, 276] on div at bounding box center [28, 277] width 9 height 9
click at [148, 461] on div "Eraser" at bounding box center [143, 552] width 51 height 19
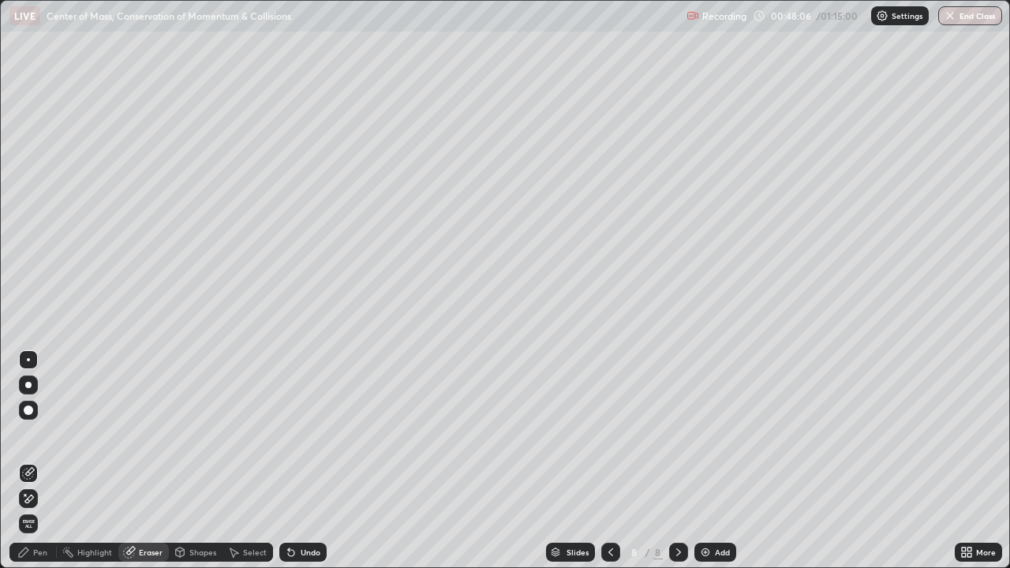
click at [42, 461] on div "Pen" at bounding box center [40, 553] width 14 height 8
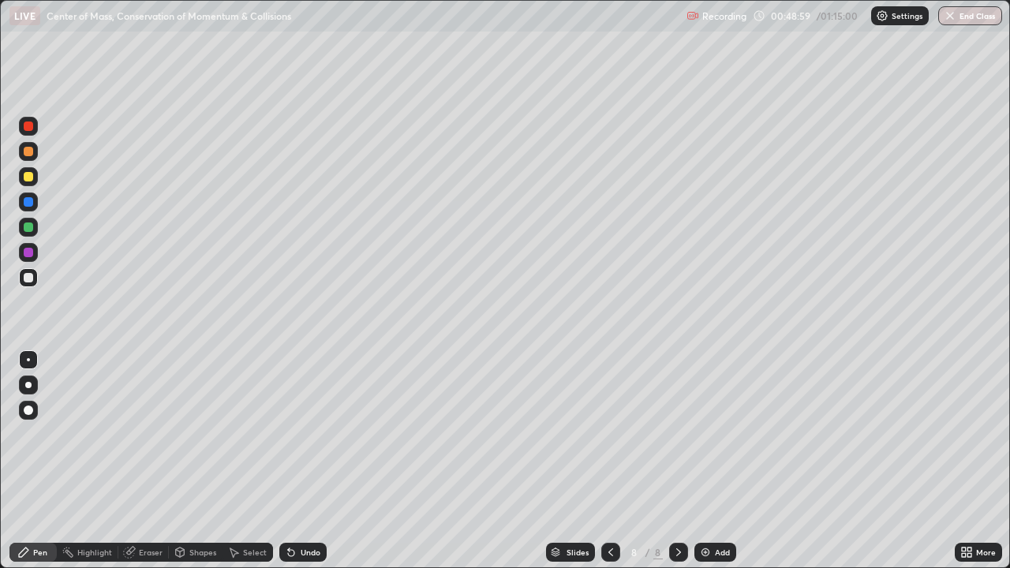
click at [141, 461] on div "Eraser" at bounding box center [151, 553] width 24 height 8
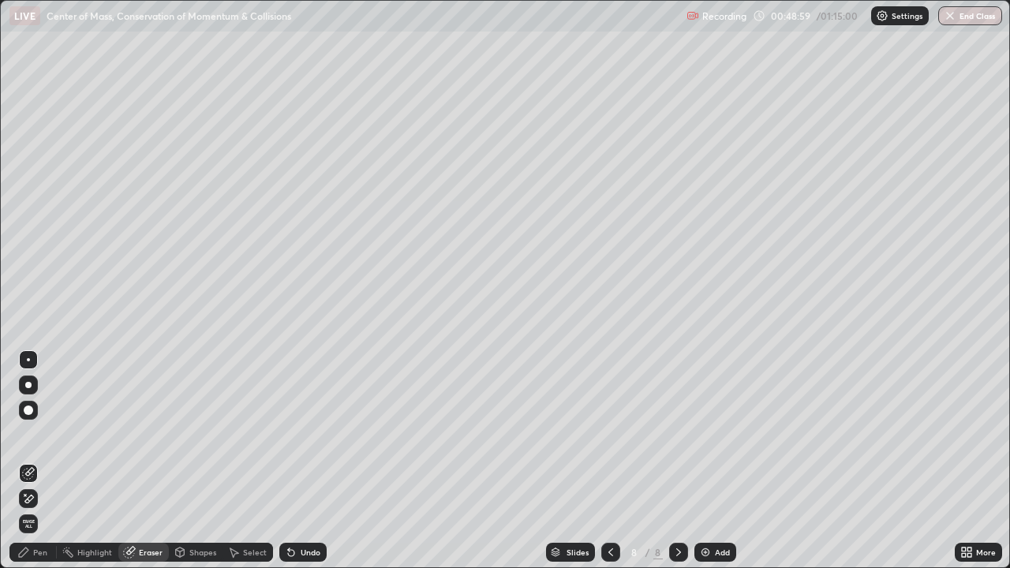
click at [32, 461] on icon at bounding box center [29, 499] width 9 height 8
click at [302, 461] on div "Undo" at bounding box center [311, 553] width 20 height 8
click at [297, 461] on div "Undo" at bounding box center [302, 552] width 47 height 19
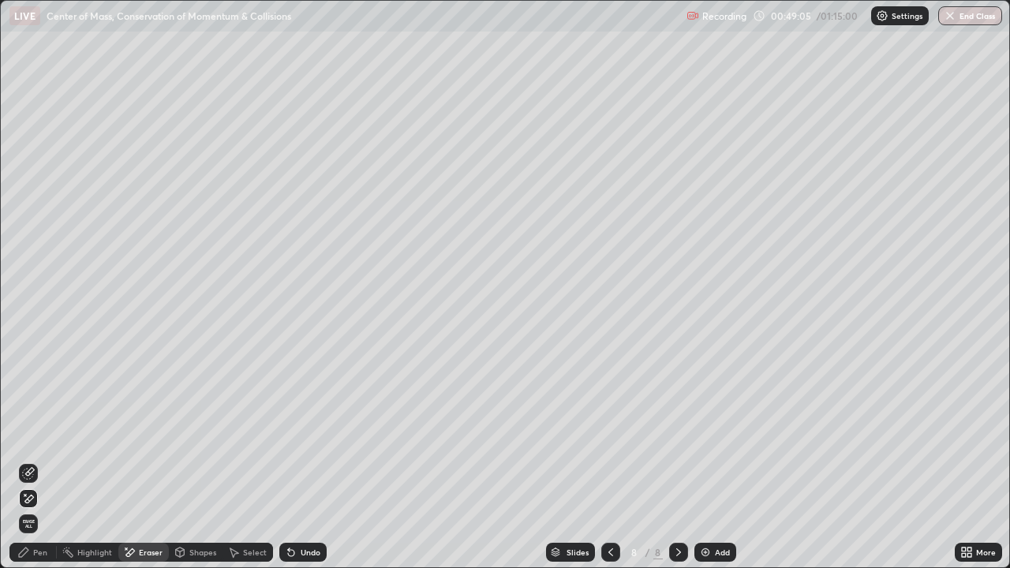
click at [301, 461] on div "Undo" at bounding box center [311, 553] width 20 height 8
click at [298, 461] on div "Undo" at bounding box center [302, 552] width 47 height 19
click at [296, 461] on div "Undo" at bounding box center [302, 552] width 47 height 19
click at [288, 461] on icon at bounding box center [291, 553] width 6 height 6
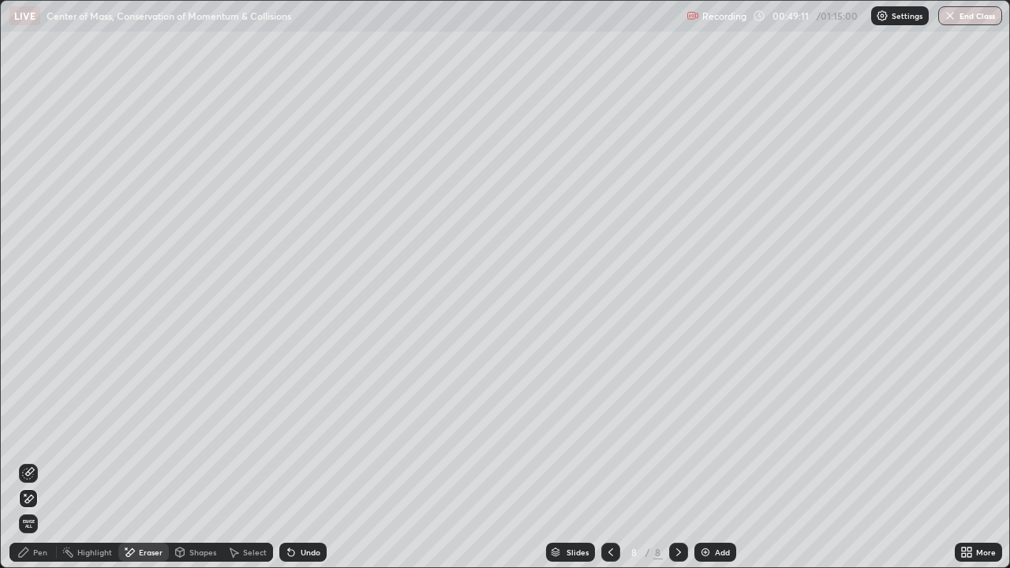
click at [30, 461] on icon at bounding box center [28, 473] width 13 height 13
click at [36, 461] on div "Pen" at bounding box center [40, 553] width 14 height 8
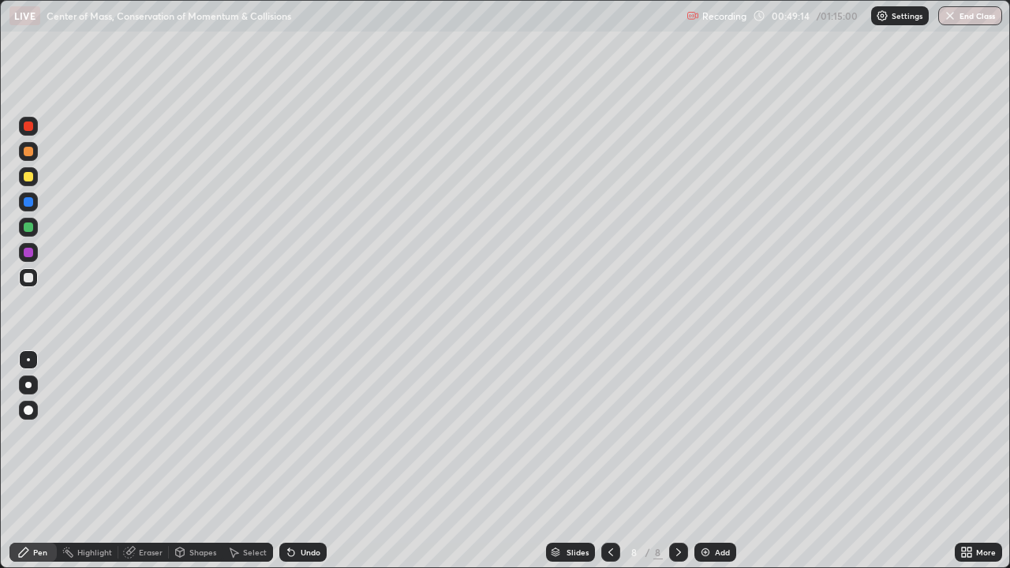
click at [37, 461] on div "Pen" at bounding box center [40, 553] width 14 height 8
click at [616, 461] on div at bounding box center [610, 552] width 19 height 19
click at [680, 461] on icon at bounding box center [679, 552] width 13 height 13
click at [707, 461] on img at bounding box center [705, 552] width 13 height 13
click at [611, 461] on icon at bounding box center [611, 552] width 13 height 13
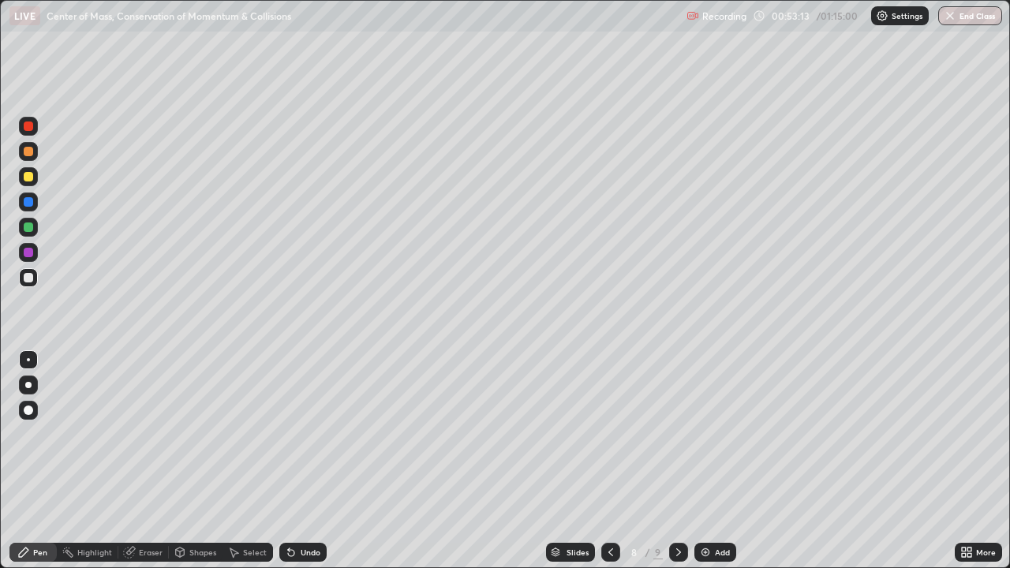
click at [613, 461] on div at bounding box center [610, 552] width 19 height 19
click at [609, 461] on icon at bounding box center [611, 552] width 13 height 13
click at [675, 461] on icon at bounding box center [679, 552] width 13 height 13
click at [676, 461] on icon at bounding box center [679, 552] width 13 height 13
click at [677, 461] on div at bounding box center [678, 552] width 19 height 19
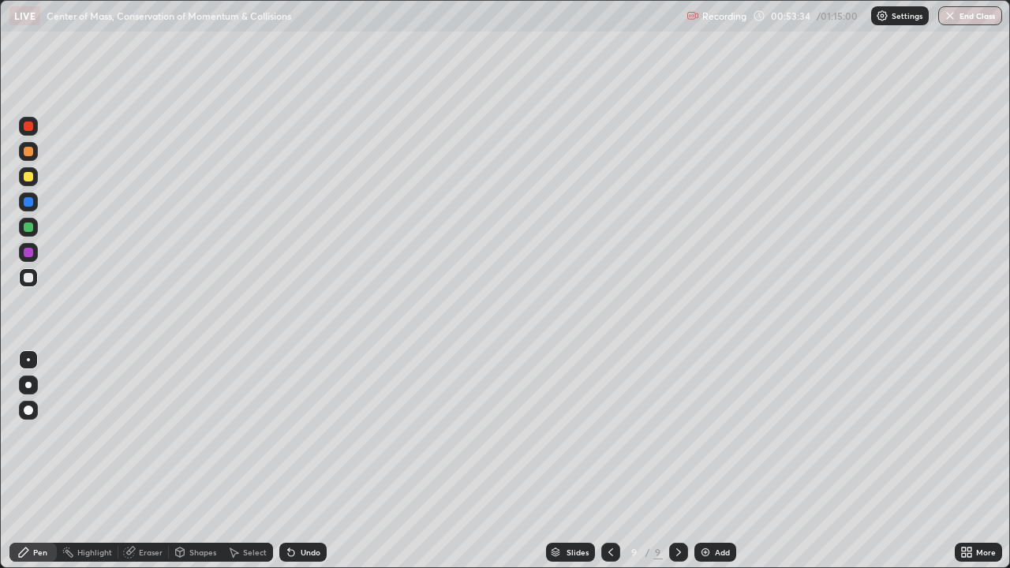
click at [609, 461] on icon at bounding box center [611, 552] width 13 height 13
click at [676, 461] on icon at bounding box center [679, 552] width 13 height 13
click at [715, 461] on div "Add" at bounding box center [722, 553] width 15 height 8
click at [312, 461] on div "Undo" at bounding box center [311, 553] width 20 height 8
click at [31, 175] on div at bounding box center [28, 176] width 9 height 9
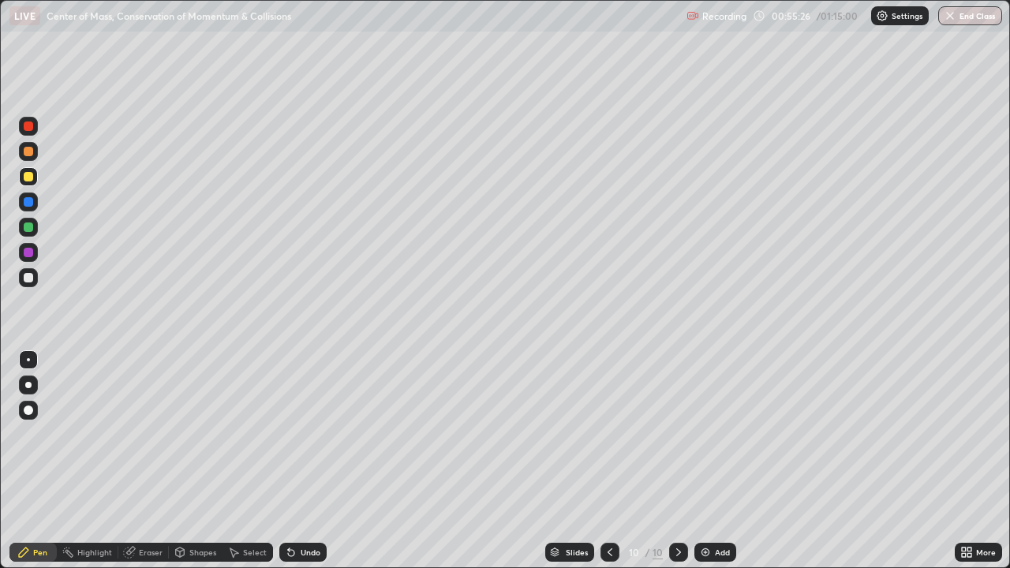
click at [36, 281] on div at bounding box center [28, 277] width 19 height 19
click at [133, 461] on icon at bounding box center [129, 552] width 13 height 13
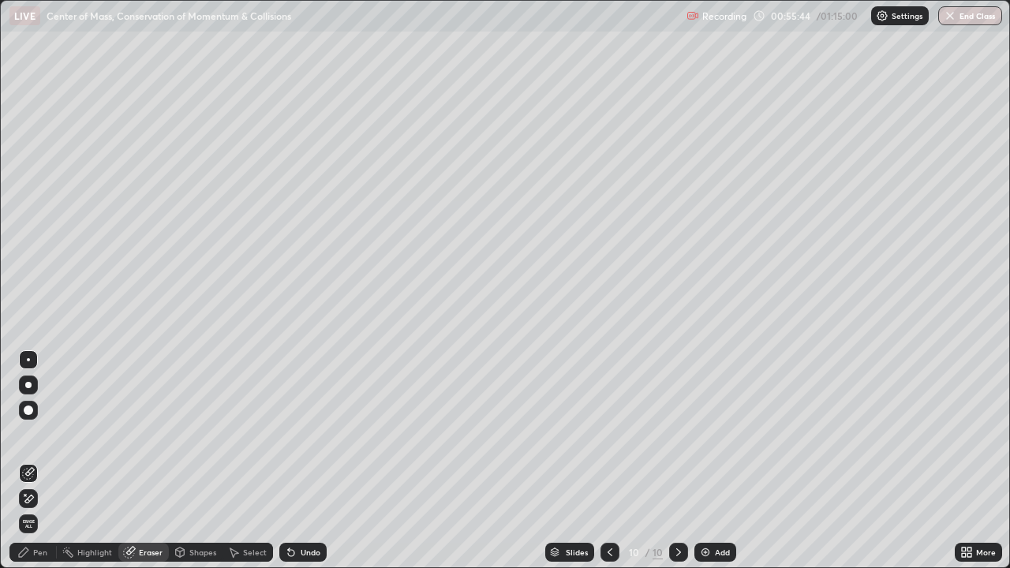
click at [26, 461] on icon at bounding box center [23, 552] width 9 height 9
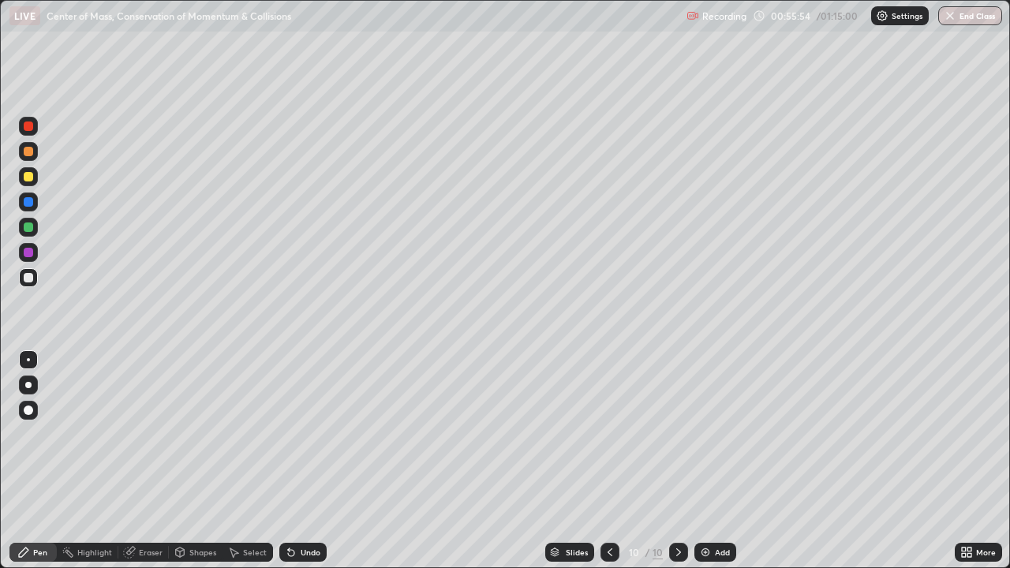
click at [28, 176] on div at bounding box center [28, 176] width 9 height 9
click at [34, 279] on div at bounding box center [28, 277] width 19 height 19
click at [715, 461] on div "Add" at bounding box center [722, 553] width 15 height 8
click at [30, 277] on div at bounding box center [28, 277] width 9 height 9
click at [301, 461] on div "Undo" at bounding box center [311, 553] width 20 height 8
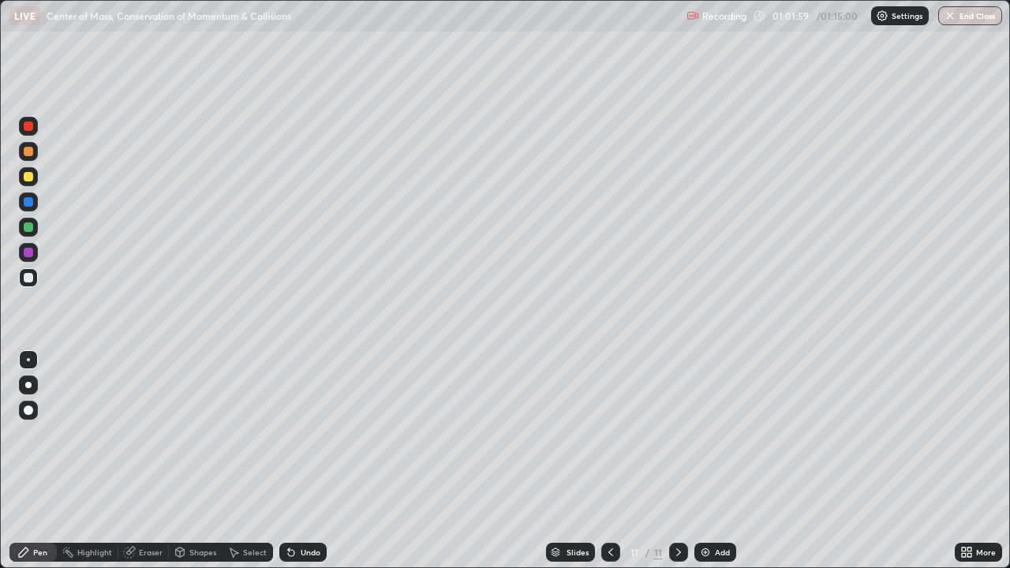
click at [305, 461] on div "Undo" at bounding box center [302, 552] width 47 height 19
click at [306, 461] on div "Undo" at bounding box center [311, 553] width 20 height 8
click at [25, 278] on div at bounding box center [28, 277] width 9 height 9
click at [958, 21] on button "End Class" at bounding box center [971, 15] width 64 height 19
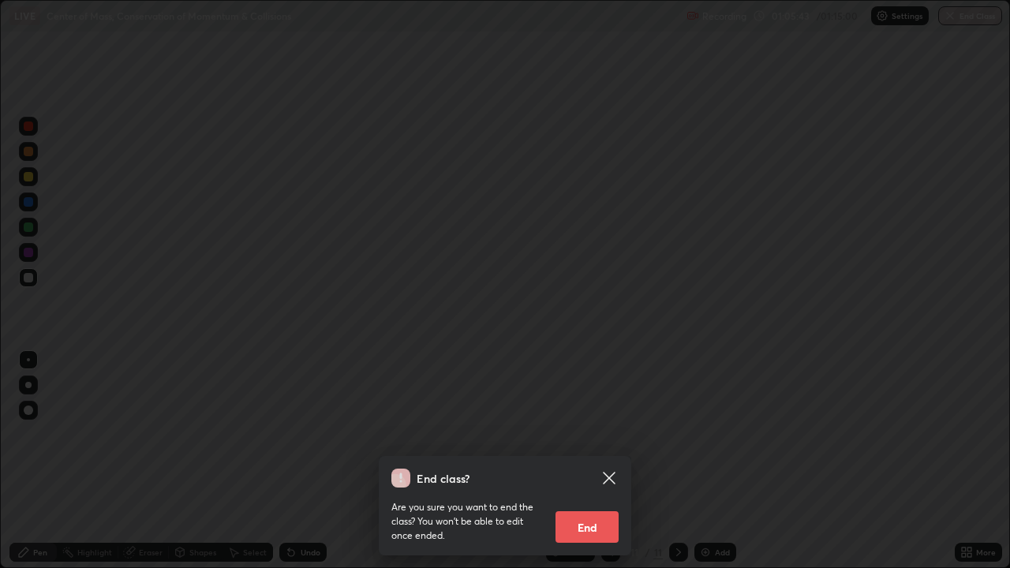
click at [599, 461] on button "End" at bounding box center [587, 527] width 63 height 32
